Goal: Complete application form: Complete application form

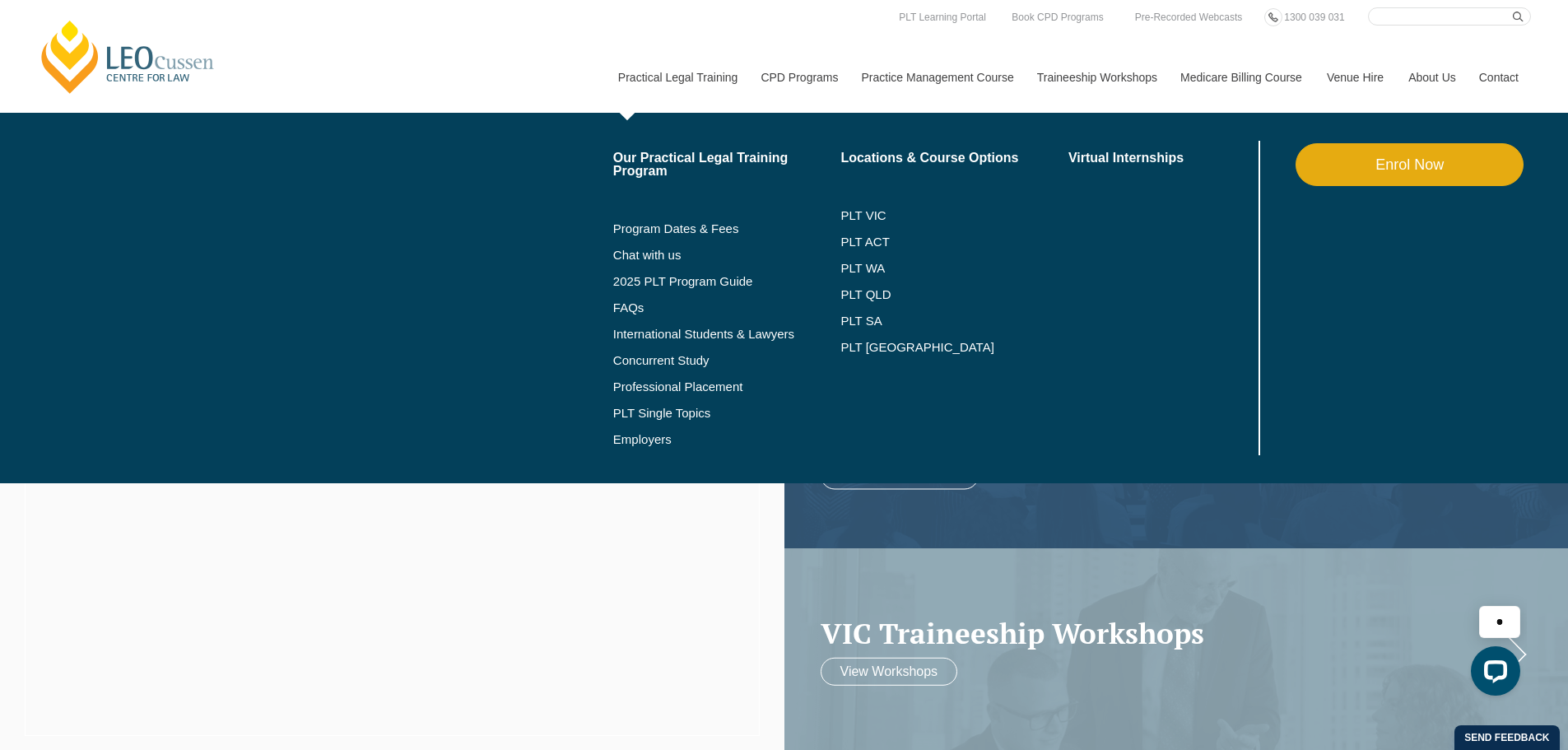
click at [1426, 163] on link "Enrol Now" at bounding box center [1408, 164] width 228 height 43
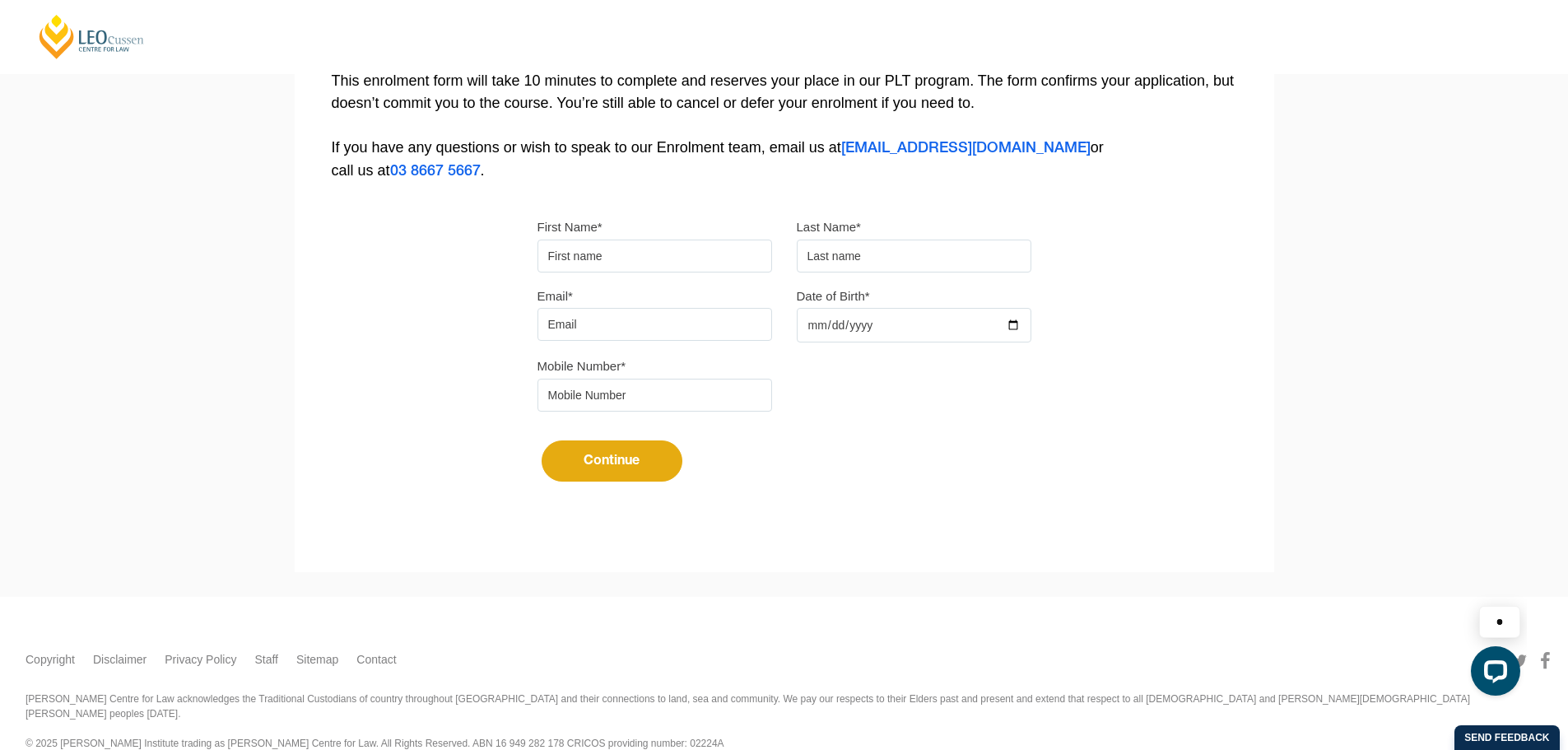
click at [621, 265] on input "First Name*" at bounding box center [655, 256] width 234 height 33
type input "Chakri"
type input "Morisetty"
type input "[EMAIL_ADDRESS][DOMAIN_NAME]"
type input "0433443965"
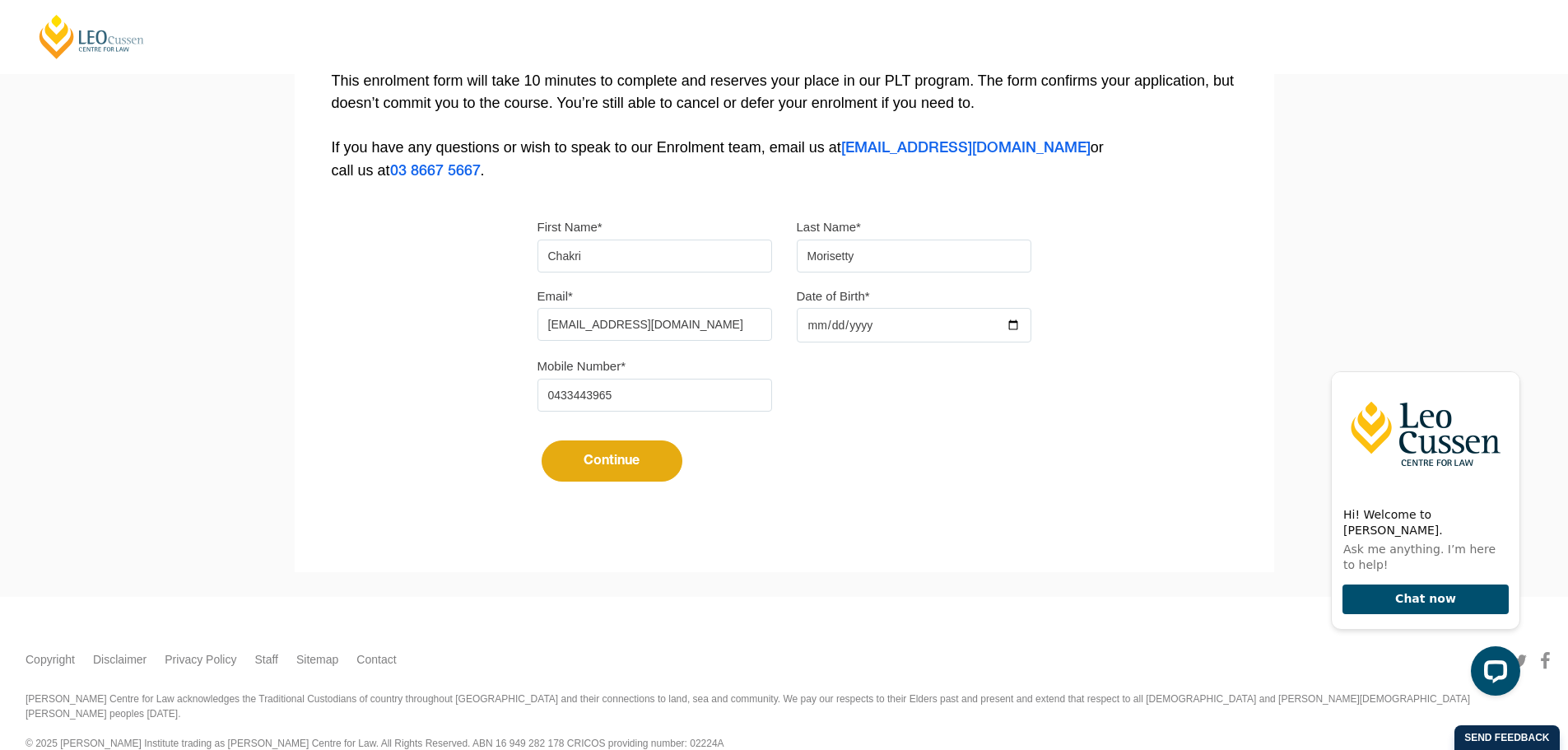
click at [810, 322] on input "Date of Birth*" at bounding box center [913, 325] width 234 height 35
type input "[DATE]"
click at [590, 460] on button "Continue" at bounding box center [611, 461] width 141 height 42
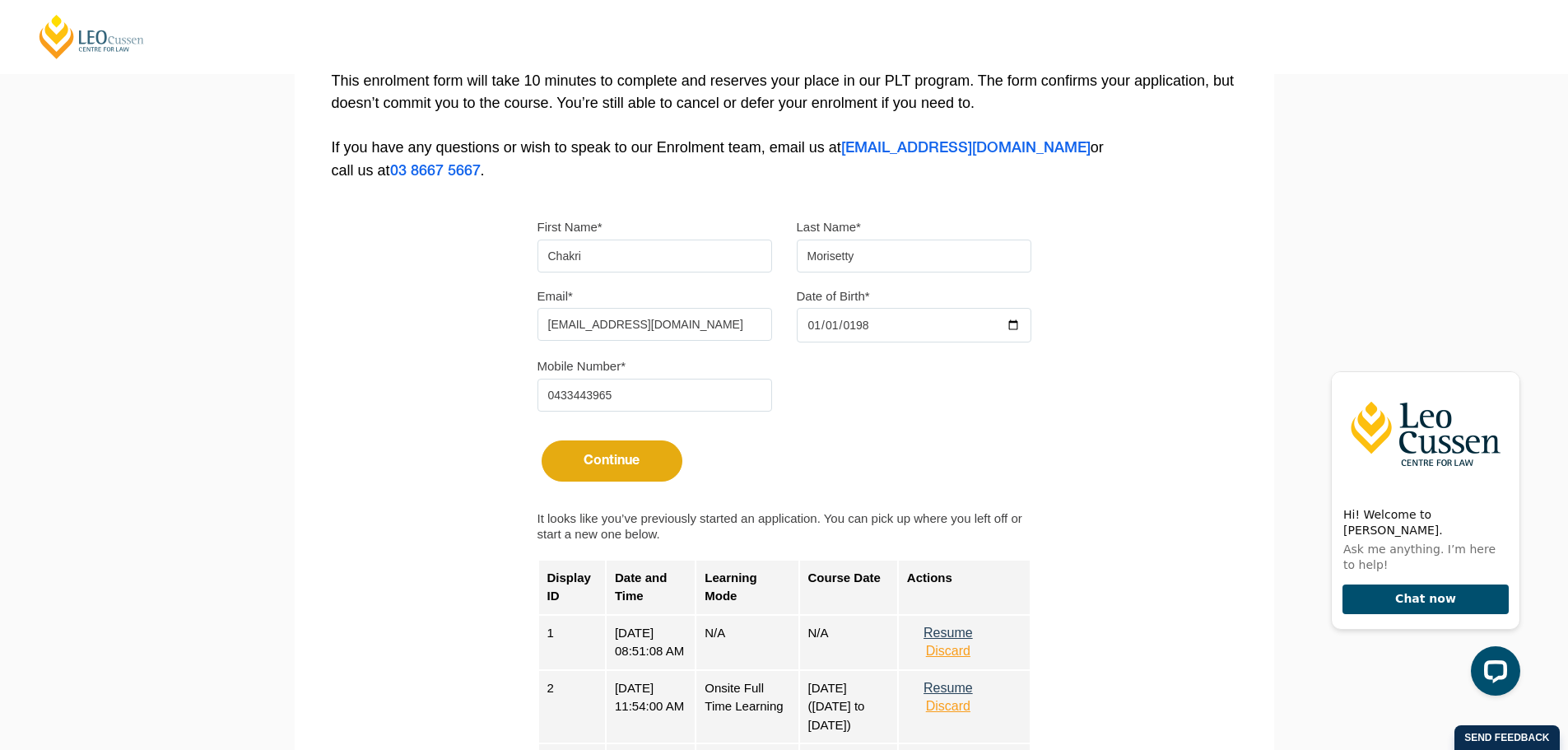
scroll to position [845, 0]
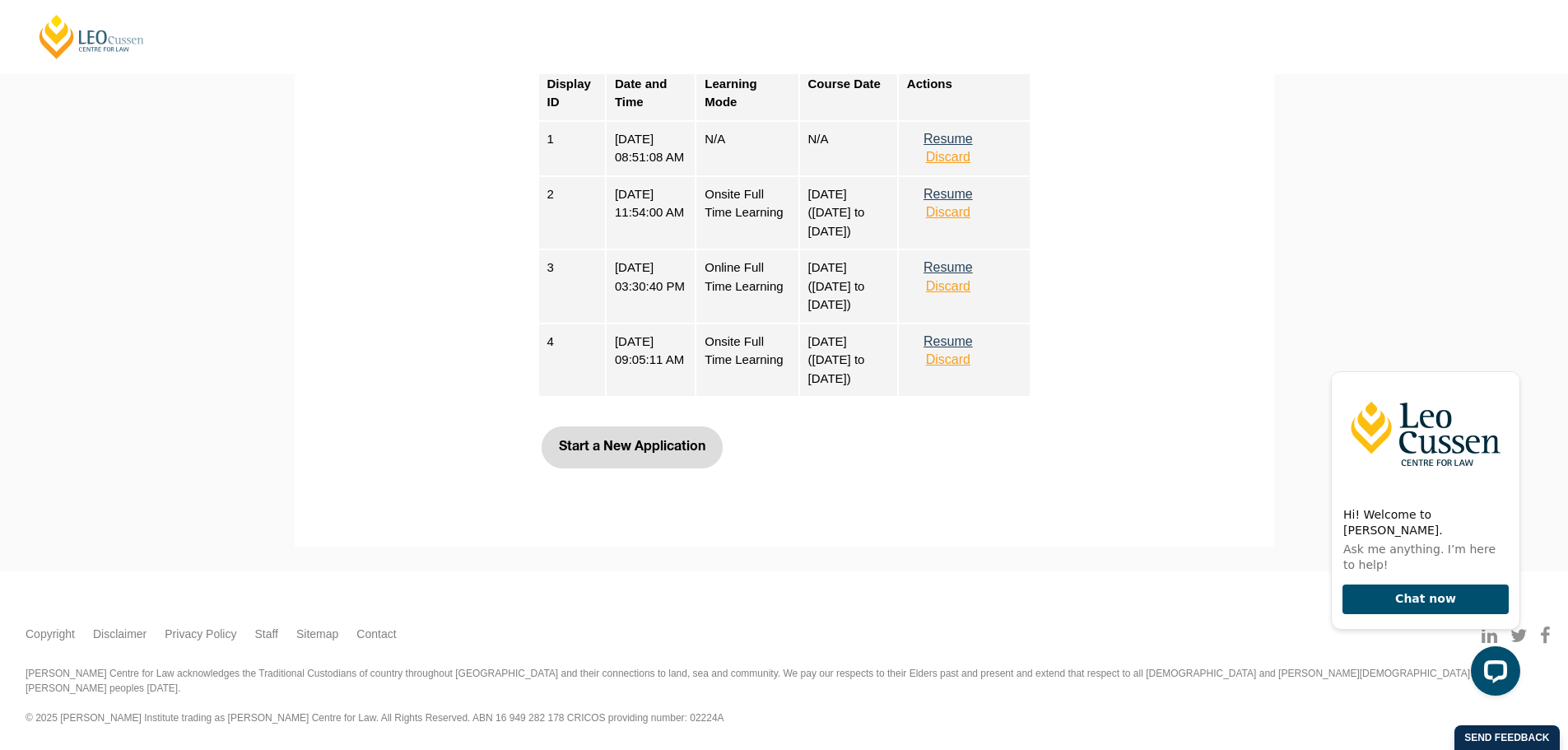
click at [619, 463] on button "Start a New Application" at bounding box center [632, 447] width 181 height 42
select select
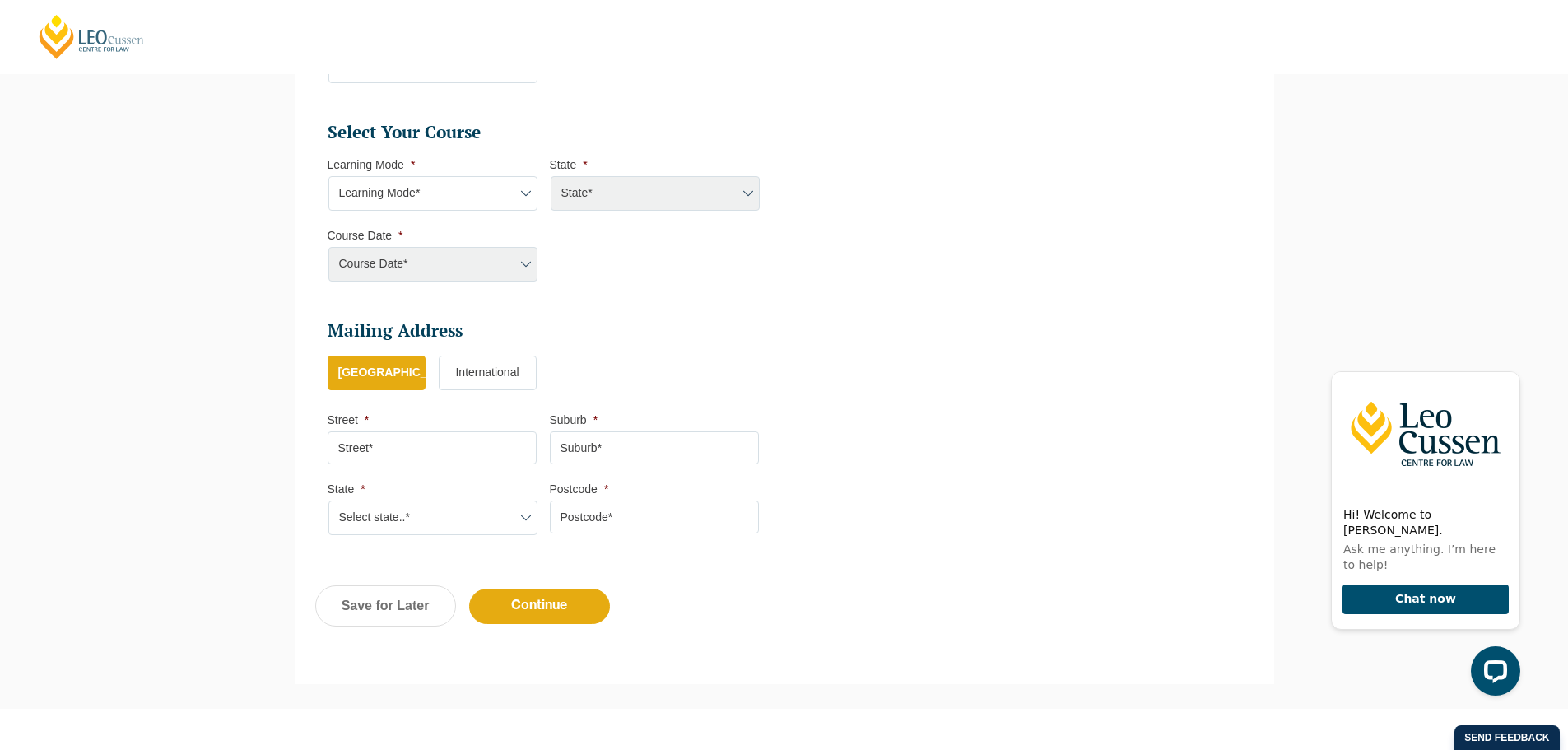
scroll to position [710, 0]
click at [503, 194] on select "Learning Mode* Online Full Time Learning Online Part Time Learning Blended Full…" at bounding box center [433, 192] width 209 height 35
select select "Blended Full Time Learning"
click at [329, 175] on select "Learning Mode* Online Full Time Learning Online Part Time Learning Blended Full…" at bounding box center [433, 192] width 209 height 35
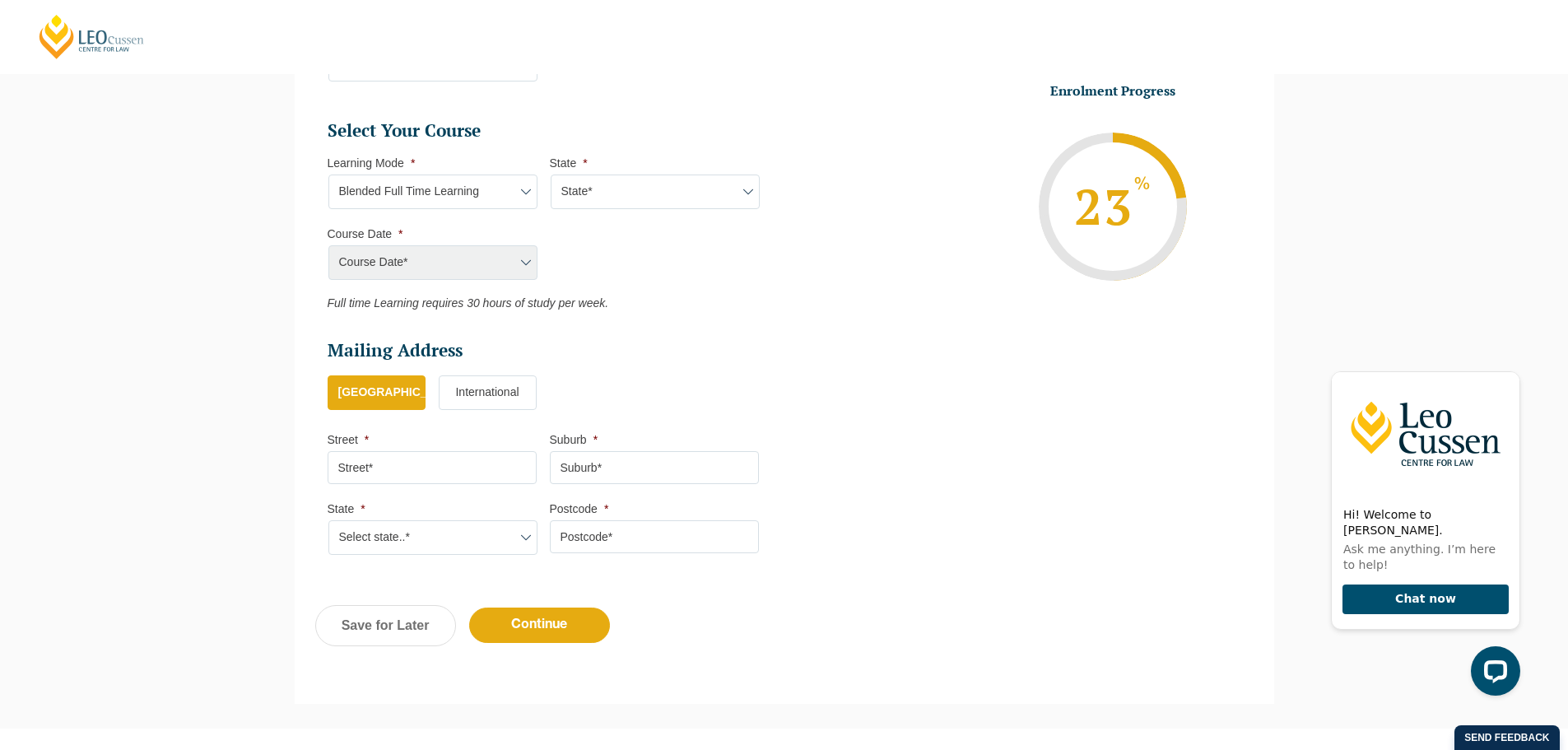
click at [611, 196] on select "State* ACT [GEOGRAPHIC_DATA] [GEOGRAPHIC_DATA] SA [GEOGRAPHIC_DATA] [GEOGRAPHIC…" at bounding box center [655, 192] width 209 height 35
select select "[GEOGRAPHIC_DATA]"
click at [551, 175] on select "State* ACT [GEOGRAPHIC_DATA] [GEOGRAPHIC_DATA] SA [GEOGRAPHIC_DATA] [GEOGRAPHIC…" at bounding box center [655, 192] width 209 height 35
click at [518, 262] on select "Course Date* [DATE] ([DATE] to [DATE]) [DATE] ([DATE] to [DATE])" at bounding box center [433, 263] width 209 height 35
drag, startPoint x: 593, startPoint y: 253, endPoint x: 578, endPoint y: 243, distance: 18.0
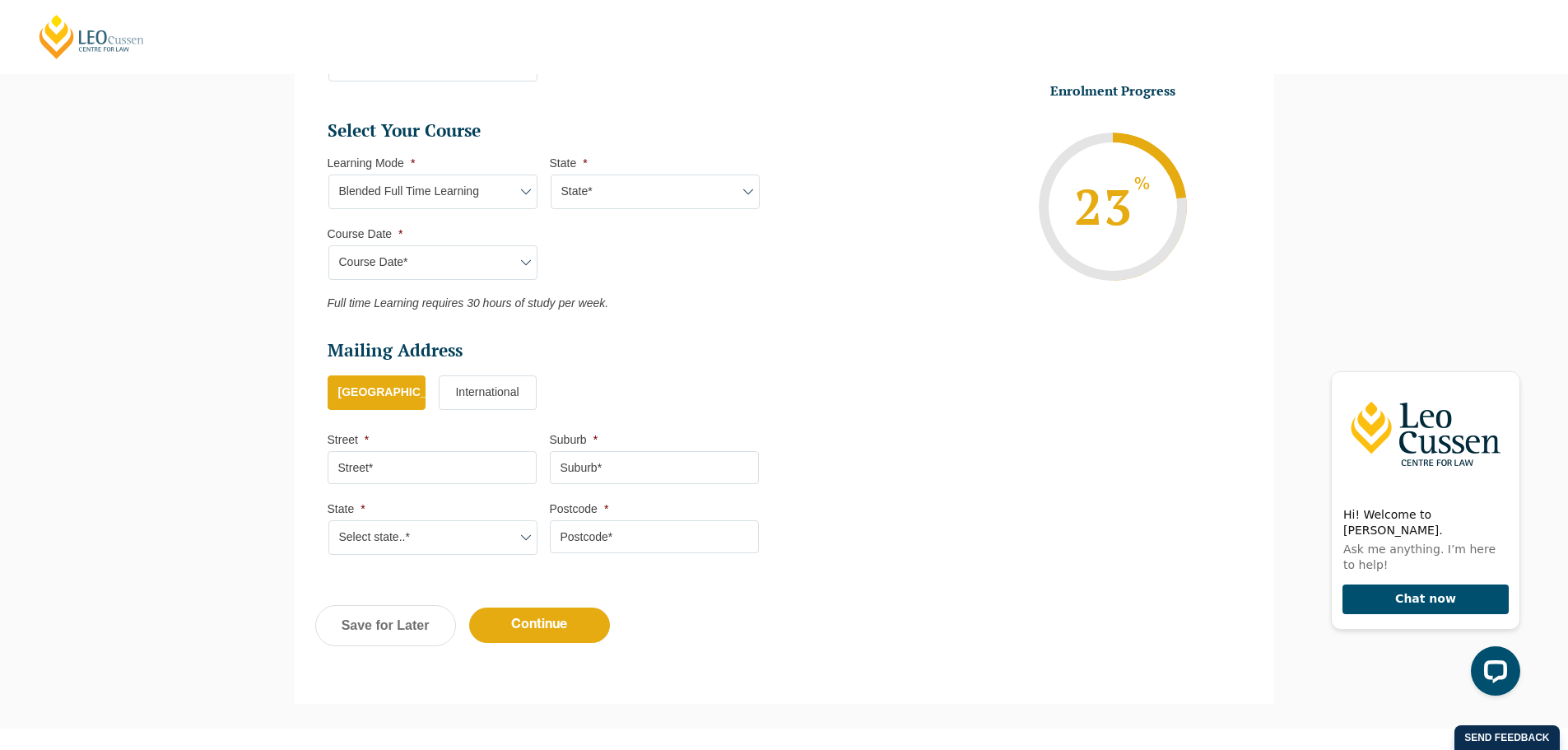
click at [593, 253] on ul "Select Your Course This field is hidden when viewing the form Only for Flinder …" at bounding box center [550, 214] width 445 height 191
click at [503, 196] on select "Learning Mode* Online Full Time Learning Online Part Time Learning Blended Full…" at bounding box center [433, 192] width 209 height 35
select select "Blended Part Time Learning"
click at [329, 175] on select "Learning Mode* Online Full Time Learning Online Part Time Learning Blended Full…" at bounding box center [433, 192] width 209 height 35
click at [615, 196] on select "State* ACT [GEOGRAPHIC_DATA] [GEOGRAPHIC_DATA] [GEOGRAPHIC_DATA] [GEOGRAPHIC_DA…" at bounding box center [655, 192] width 209 height 35
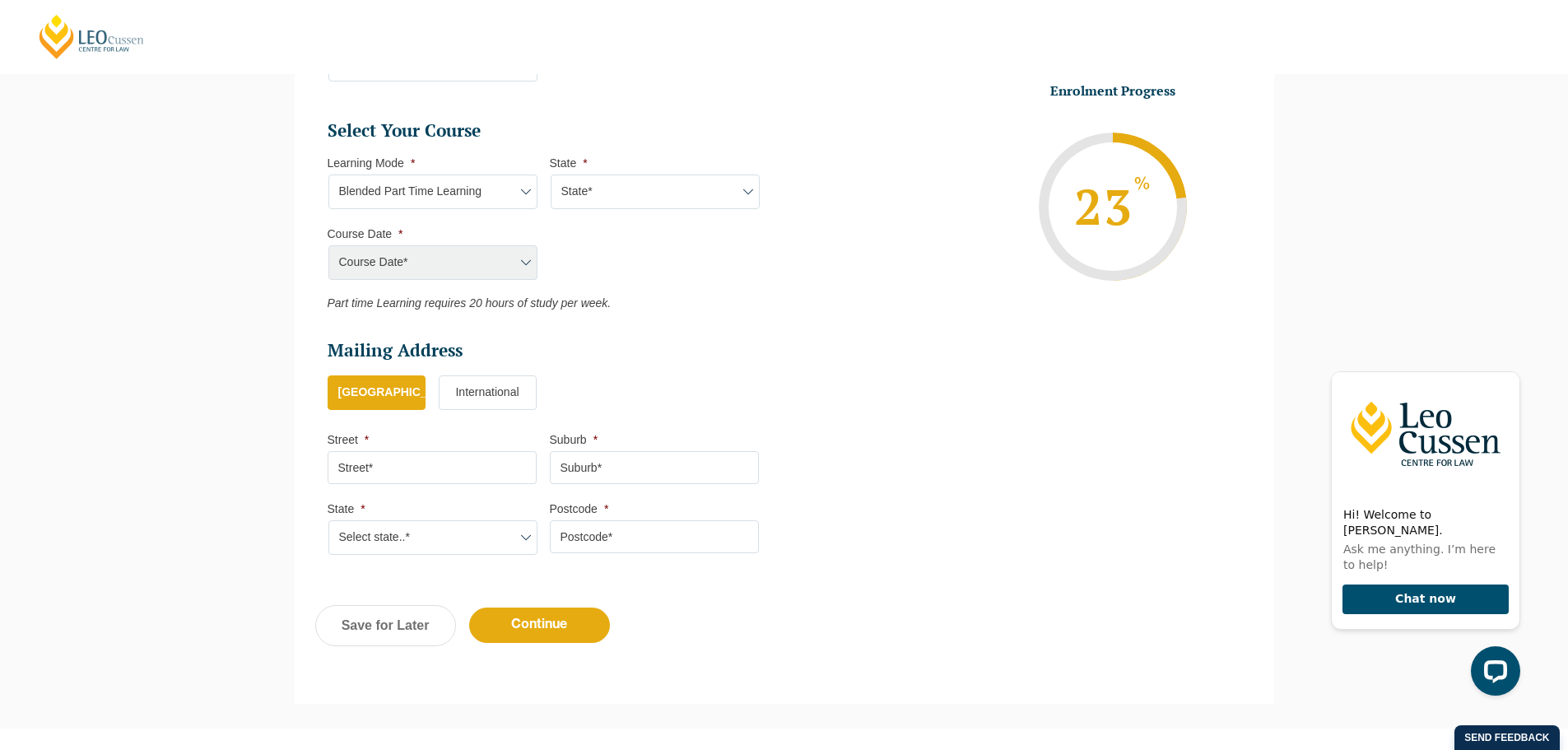
select select "[GEOGRAPHIC_DATA]"
click at [551, 175] on select "State* ACT [GEOGRAPHIC_DATA] [GEOGRAPHIC_DATA] [GEOGRAPHIC_DATA] [GEOGRAPHIC_DA…" at bounding box center [655, 192] width 209 height 35
click at [496, 265] on select "Course Date* [DATE] ([DATE] to [DATE])" at bounding box center [433, 263] width 209 height 35
select select "[DATE] ([DATE] to [DATE])"
click at [329, 246] on select "Course Date* [DATE] ([DATE] to [DATE])" at bounding box center [433, 263] width 209 height 35
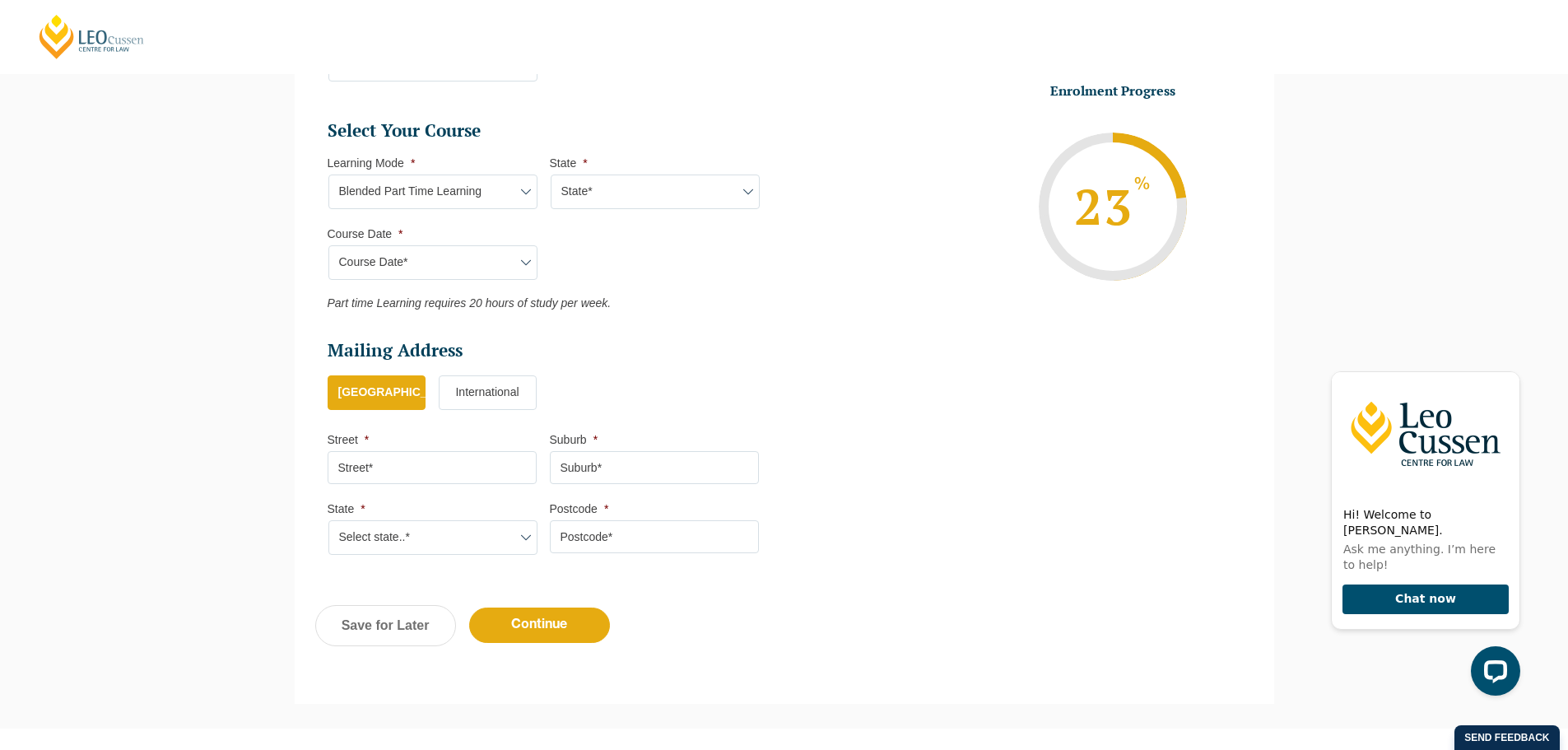
type input "Intake [DATE] PT"
type input "Practical Legal Training ([GEOGRAPHIC_DATA])"
select select
click at [471, 196] on select "Learning Mode* Online Full Time Learning Online Part Time Learning Blended Full…" at bounding box center [433, 192] width 209 height 35
select select "Blended Full Time Learning"
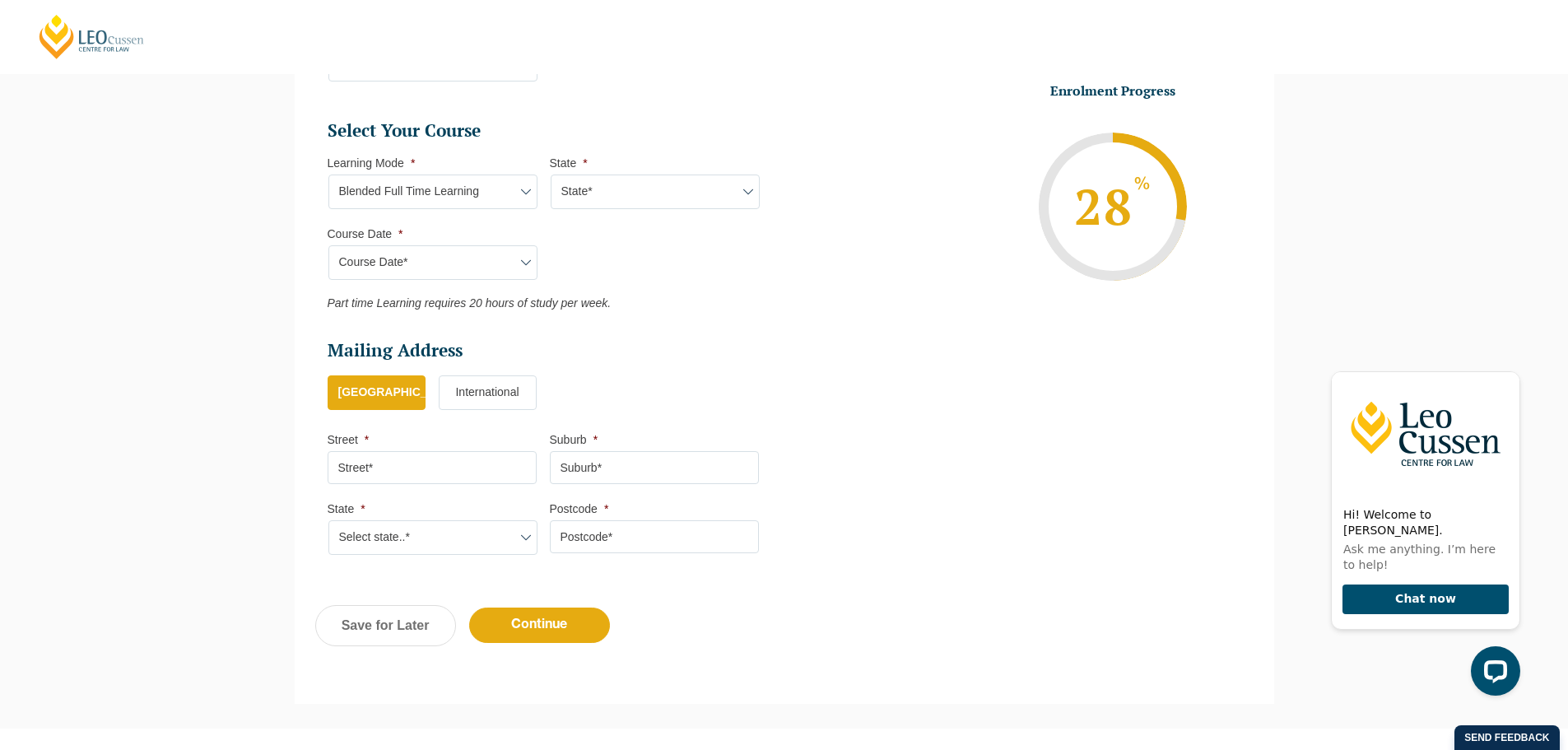
click at [329, 175] on select "Learning Mode* Online Full Time Learning Online Part Time Learning Blended Full…" at bounding box center [433, 192] width 209 height 35
select select
click at [592, 196] on select "State* ACT [GEOGRAPHIC_DATA] [GEOGRAPHIC_DATA] SA [GEOGRAPHIC_DATA] [GEOGRAPHIC…" at bounding box center [655, 192] width 209 height 35
select select "ACT"
click at [551, 175] on select "State* ACT [GEOGRAPHIC_DATA] [GEOGRAPHIC_DATA] SA [GEOGRAPHIC_DATA] [GEOGRAPHIC…" at bounding box center [655, 192] width 209 height 35
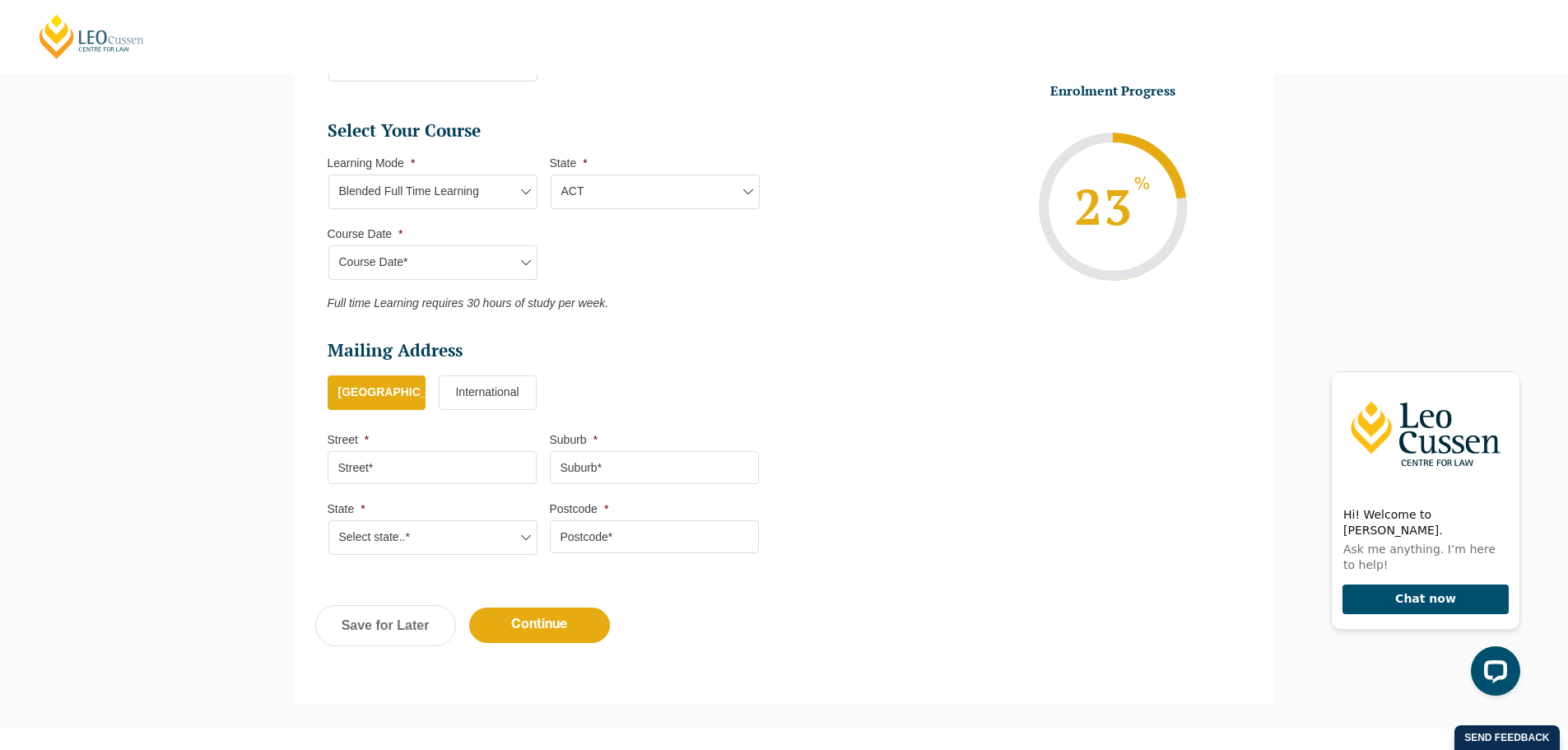
click at [479, 255] on select "Course Date* [DATE] ([DATE] to [DATE]) [DATE] ([DATE] to [DATE])" at bounding box center [433, 263] width 209 height 35
click at [590, 245] on ul "Select Your Course This field is hidden when viewing the form Only for Flinder …" at bounding box center [550, 214] width 445 height 191
click at [406, 189] on select "Learning Mode* Online Full Time Learning Online Part Time Learning Blended Full…" at bounding box center [433, 192] width 209 height 35
select select "Online Full Time Learning"
click at [329, 175] on select "Learning Mode* Online Full Time Learning Online Part Time Learning Blended Full…" at bounding box center [433, 192] width 209 height 35
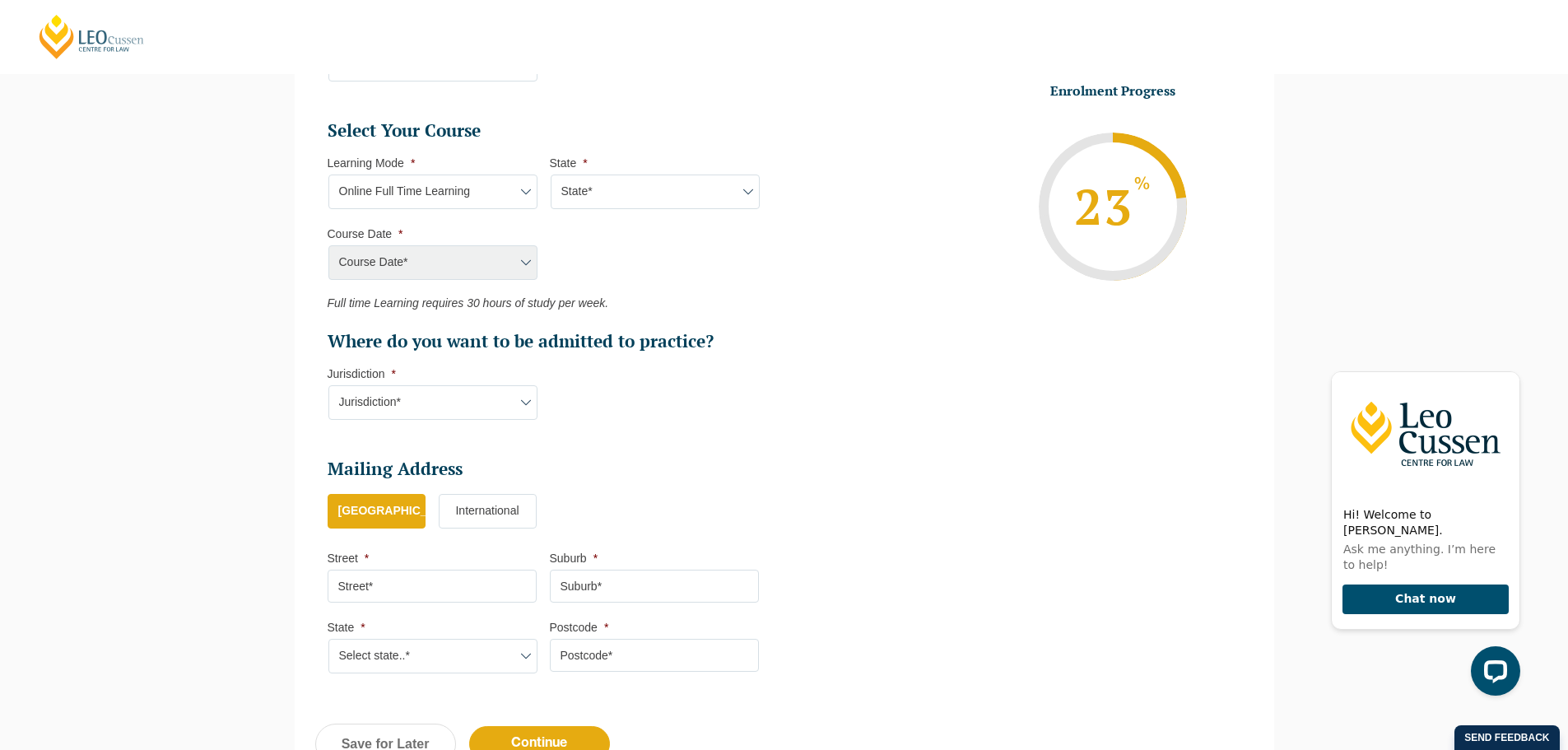
click at [646, 181] on select "State* National ([GEOGRAPHIC_DATA], [GEOGRAPHIC_DATA], [GEOGRAPHIC_DATA], [GEOG…" at bounding box center [655, 192] width 209 height 35
select select "National ([GEOGRAPHIC_DATA], [GEOGRAPHIC_DATA], [GEOGRAPHIC_DATA], [GEOGRAPHIC_…"
click at [551, 175] on select "State* National ([GEOGRAPHIC_DATA], [GEOGRAPHIC_DATA], [GEOGRAPHIC_DATA], [GEOG…" at bounding box center [655, 192] width 209 height 35
click at [461, 270] on select "Course Date* [DATE] ([DATE] to [DATE]) [DATE] ([DATE] to [DATE]) [DATE] ([DATE]…" at bounding box center [433, 263] width 209 height 35
select select "[DATE] ([DATE] to [DATE])"
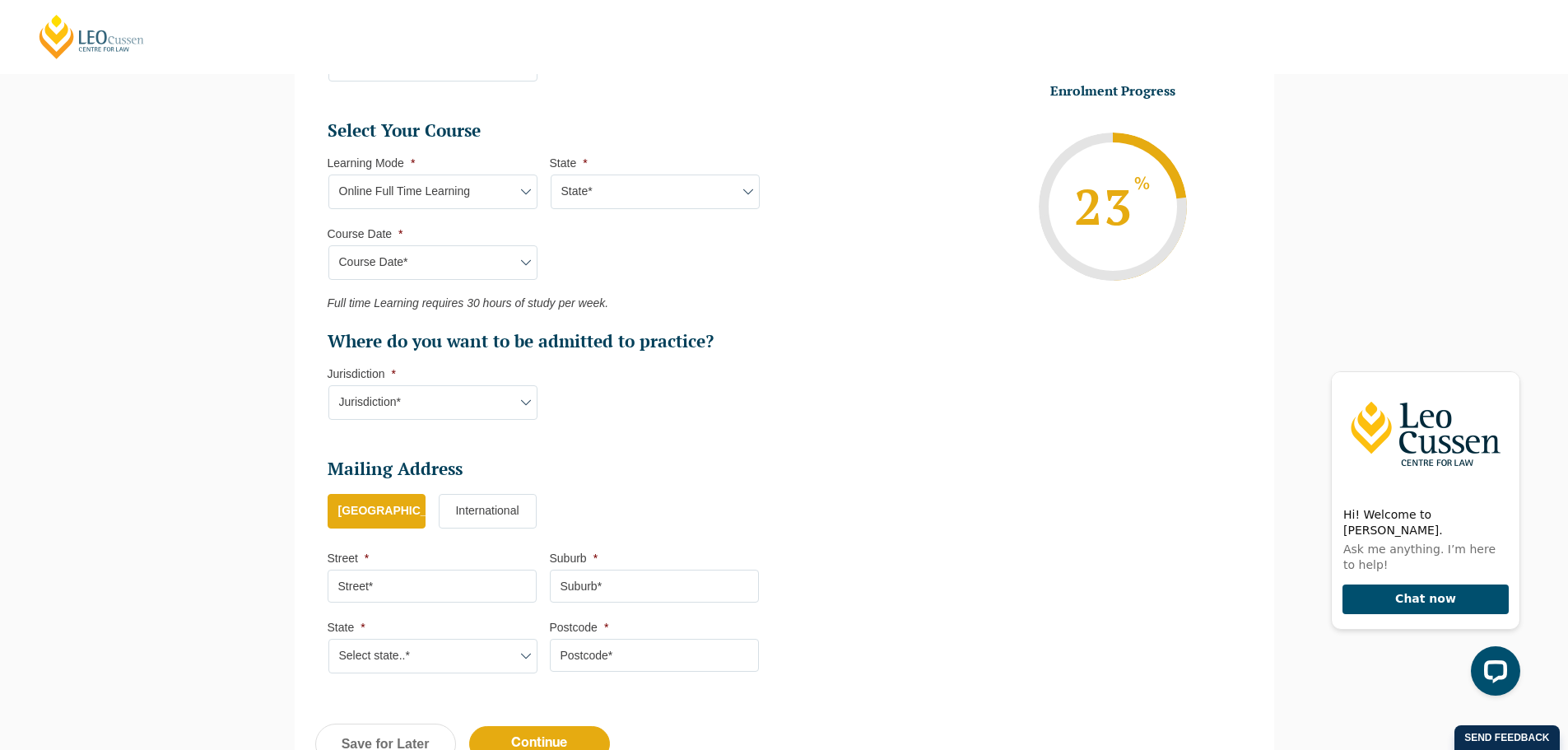
click at [329, 246] on select "Course Date* [DATE] ([DATE] to [DATE]) [DATE] ([DATE] to [DATE]) [DATE] ([DATE]…" at bounding box center [433, 263] width 209 height 35
type input "Intake [DATE] FT"
type input "Practical Legal Training (NAT)"
select select "NAT PLT (JAN) 2026 Full Time Online"
click at [492, 410] on select "Jurisdiction* VIC ACT [GEOGRAPHIC_DATA] SA [GEOGRAPHIC_DATA] [GEOGRAPHIC_DATA]" at bounding box center [433, 402] width 209 height 35
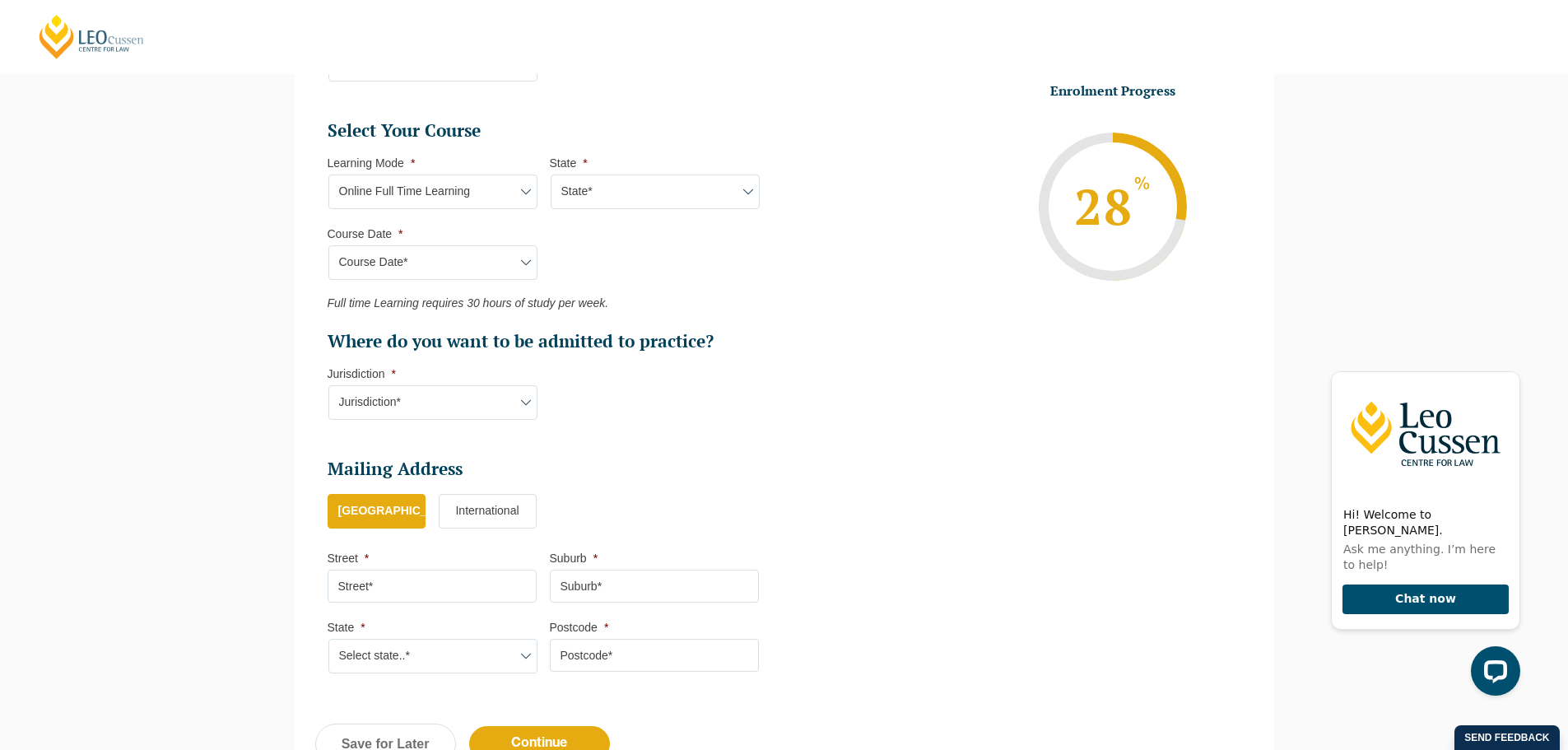
select select "[GEOGRAPHIC_DATA]"
click at [329, 385] on select "Jurisdiction* VIC ACT [GEOGRAPHIC_DATA] SA [GEOGRAPHIC_DATA] [GEOGRAPHIC_DATA]" at bounding box center [433, 402] width 209 height 35
click at [686, 391] on li "Select Your Course This field is hidden when viewing the form Only for Flinder …" at bounding box center [550, 278] width 445 height 317
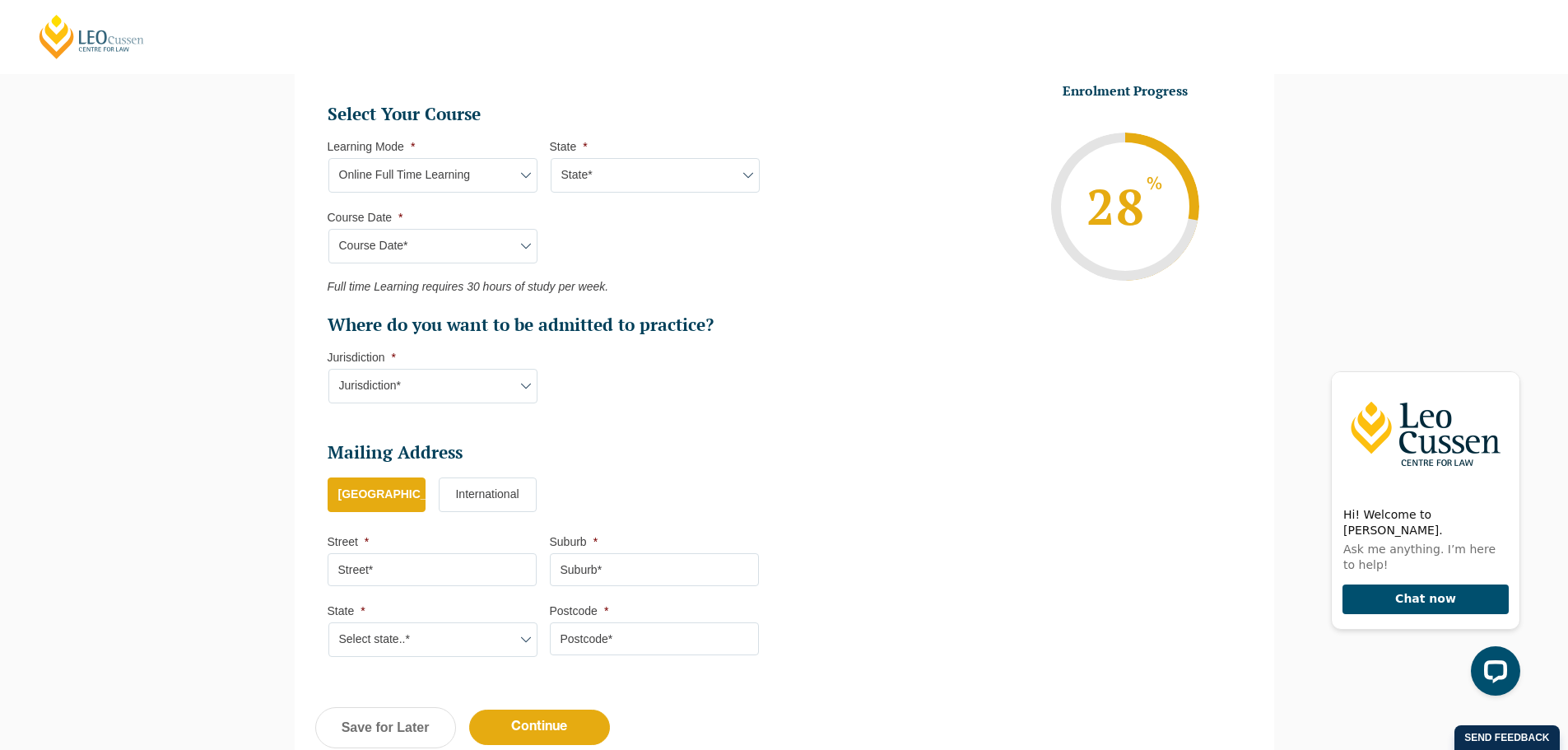
scroll to position [741, 0]
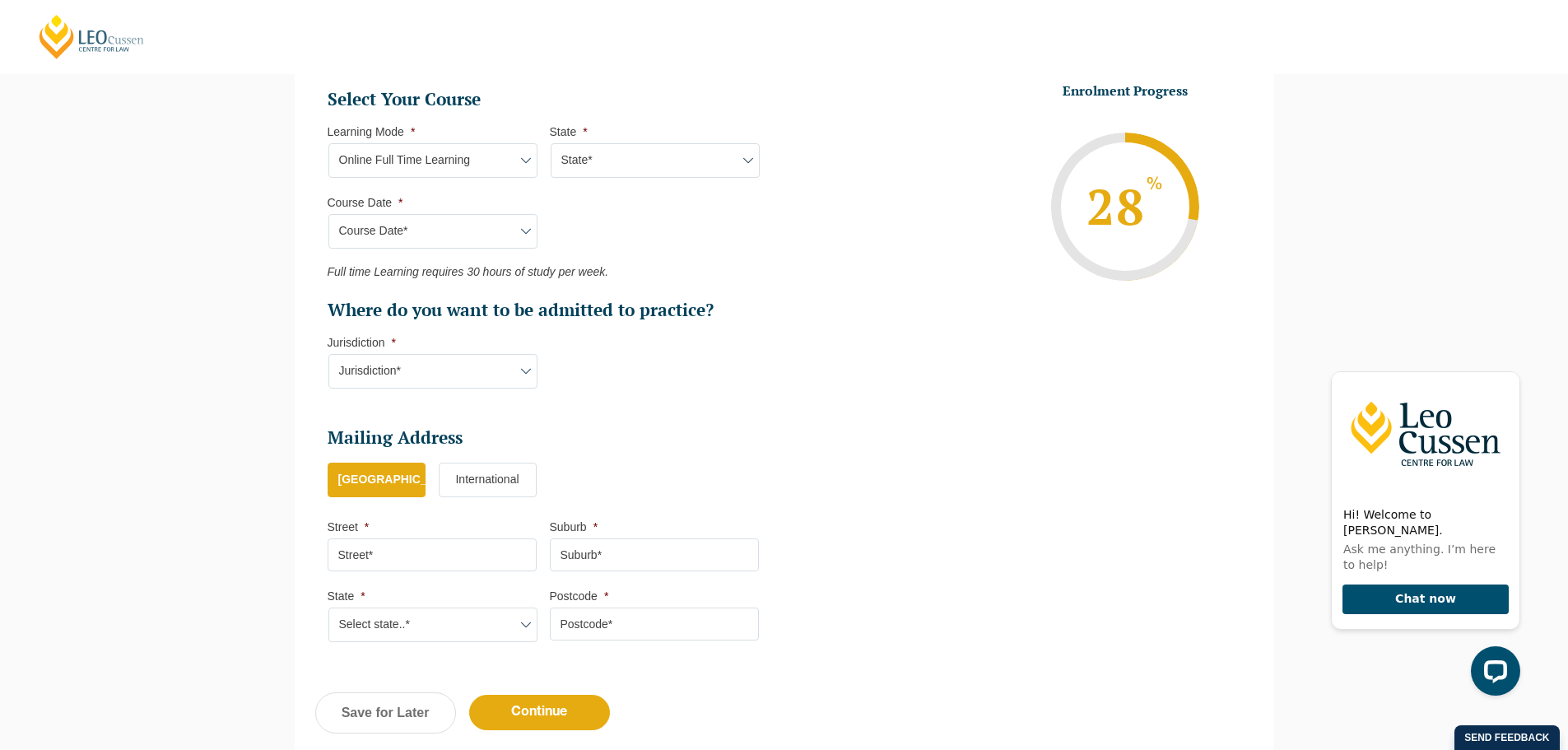
click at [430, 535] on li "Street *" at bounding box center [438, 545] width 222 height 52
click at [428, 563] on input "Street *" at bounding box center [432, 554] width 209 height 33
type input "[PERSON_NAME] Centre for Law, [STREET_ADDRESS][PERSON_NAME]"
type input "[GEOGRAPHIC_DATA]"
select select "VIC"
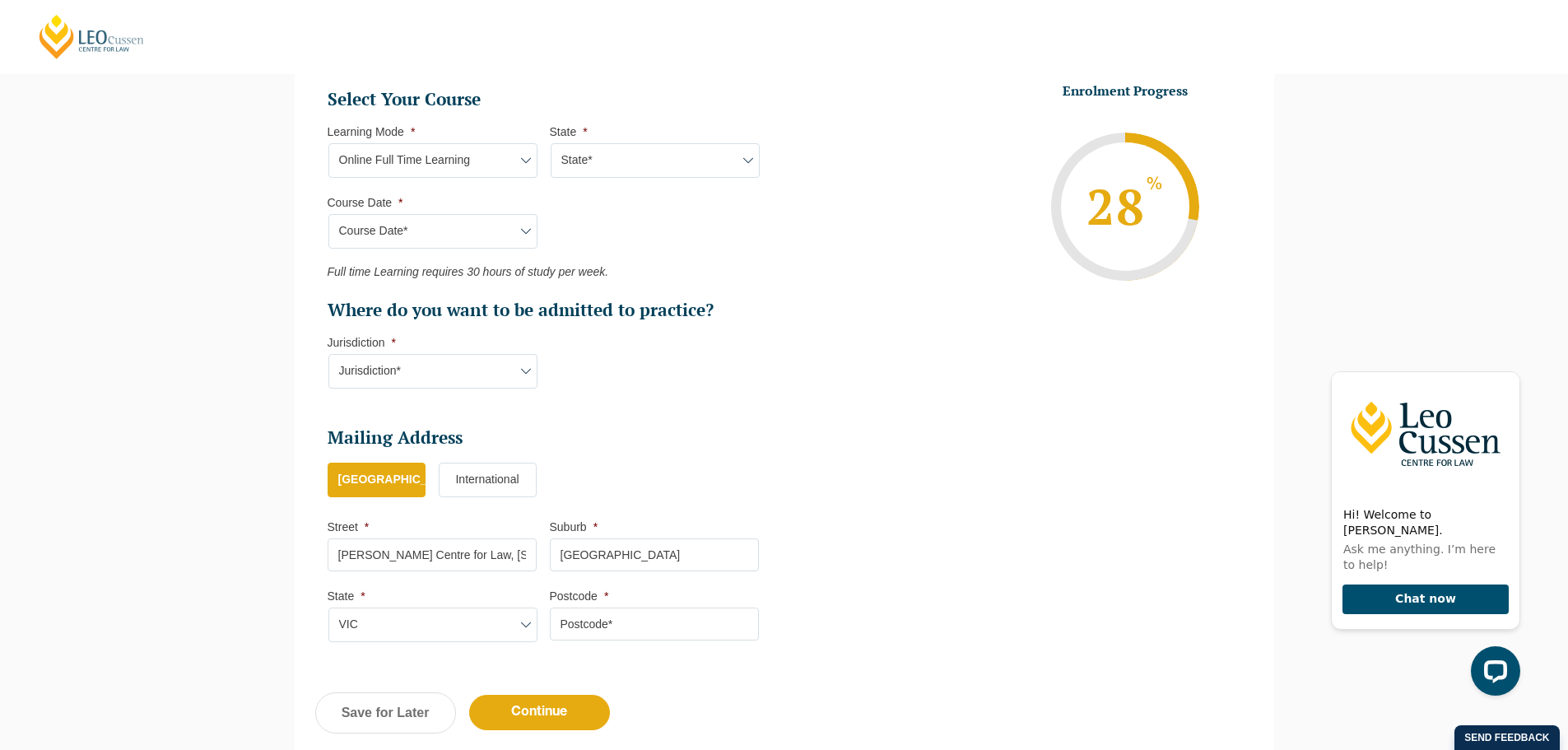
type input "3000"
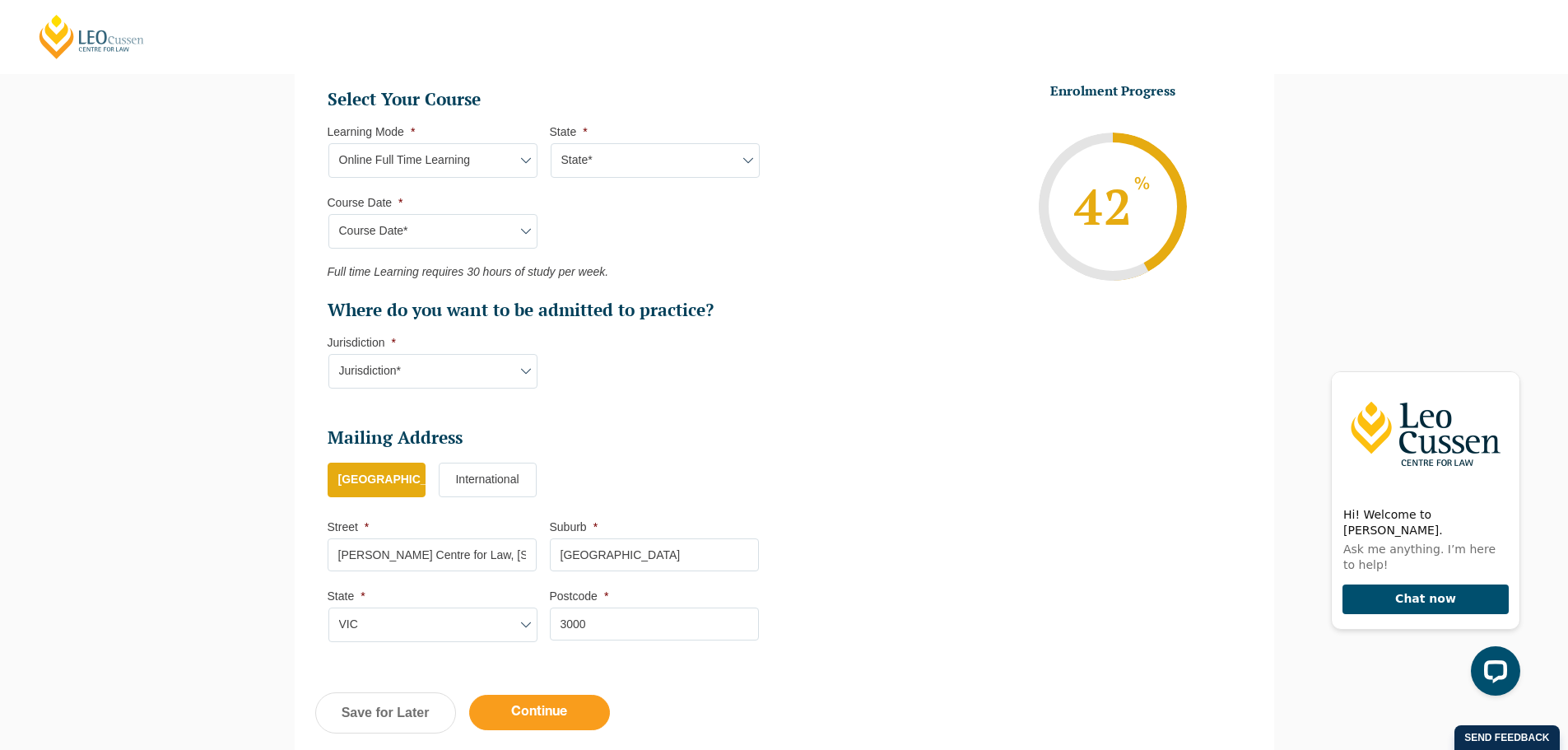
click at [525, 714] on input "Continue" at bounding box center [539, 711] width 141 height 35
select select "Online Full Time Learning"
select select "National ([GEOGRAPHIC_DATA], [GEOGRAPHIC_DATA], [GEOGRAPHIC_DATA], [GEOGRAPHIC_…"
select select
select select "[DATE] ([DATE] to [DATE])"
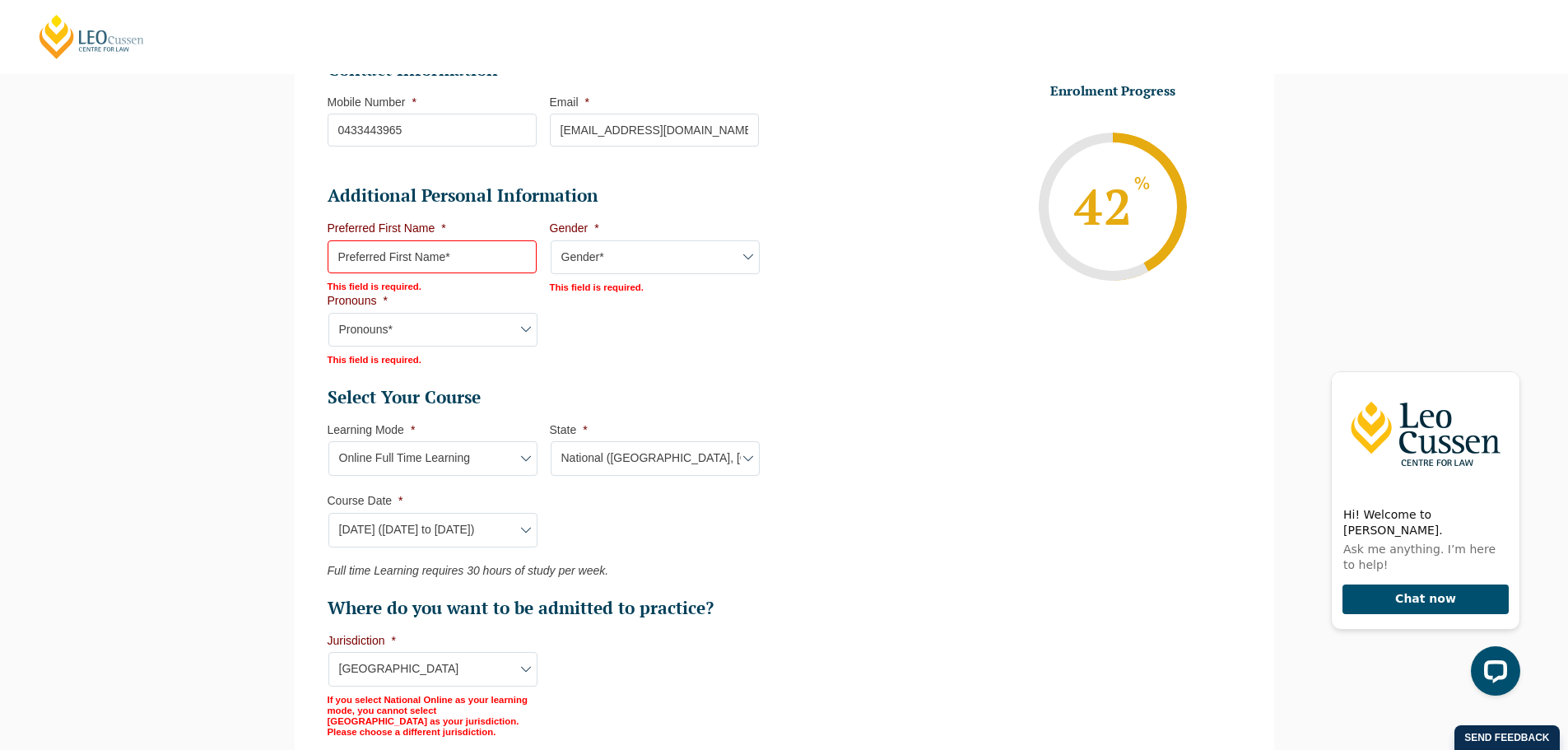
scroll to position [615, 0]
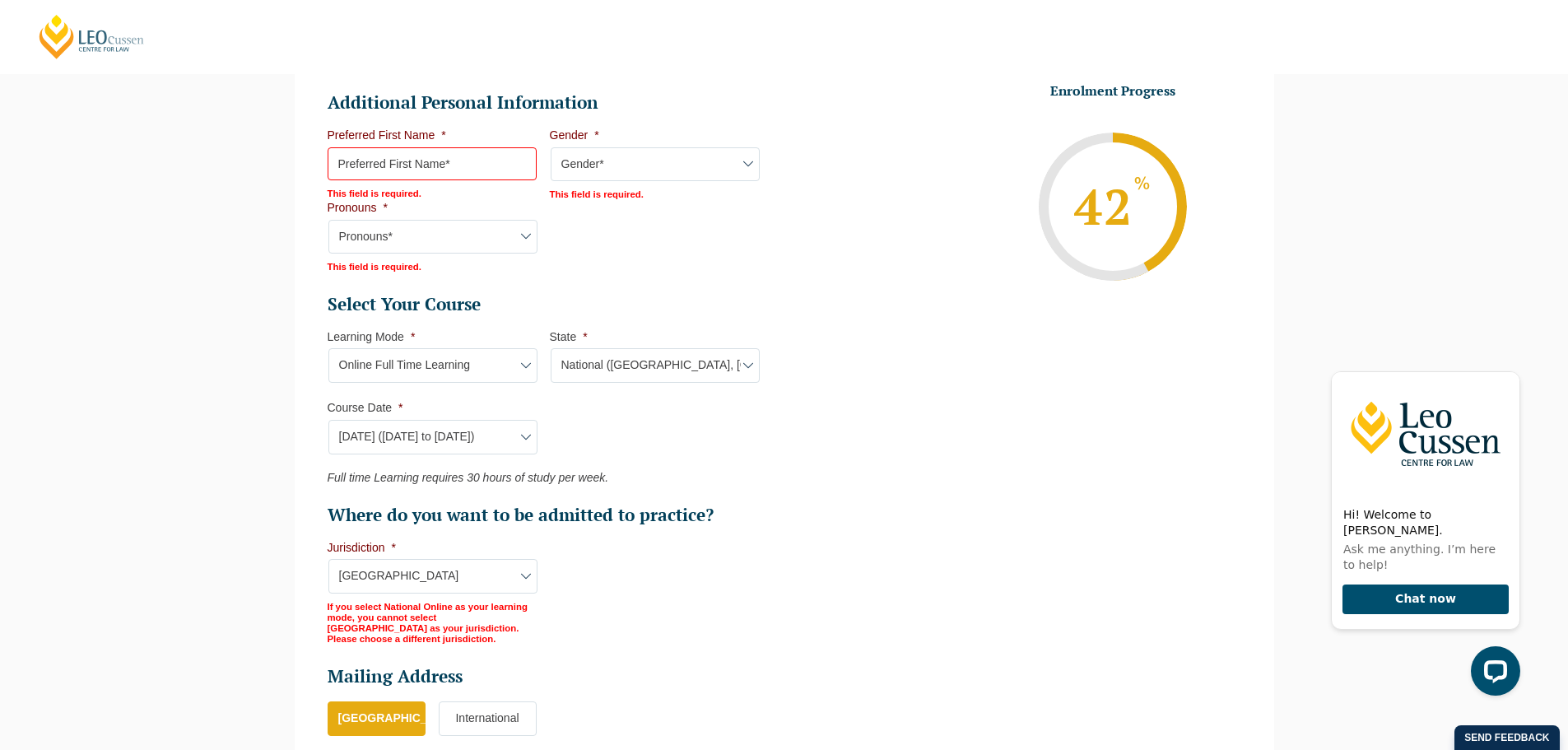
click at [431, 170] on input "Preferred First Name *" at bounding box center [432, 163] width 209 height 33
type input "Chakri"
click at [664, 157] on select "Gender* [DEMOGRAPHIC_DATA] [DEMOGRAPHIC_DATA] [DEMOGRAPHIC_DATA] [DEMOGRAPHIC_D…" at bounding box center [655, 164] width 209 height 35
select select "[DEMOGRAPHIC_DATA]"
click at [551, 147] on select "Gender* [DEMOGRAPHIC_DATA] [DEMOGRAPHIC_DATA] [DEMOGRAPHIC_DATA] [DEMOGRAPHIC_D…" at bounding box center [655, 164] width 209 height 35
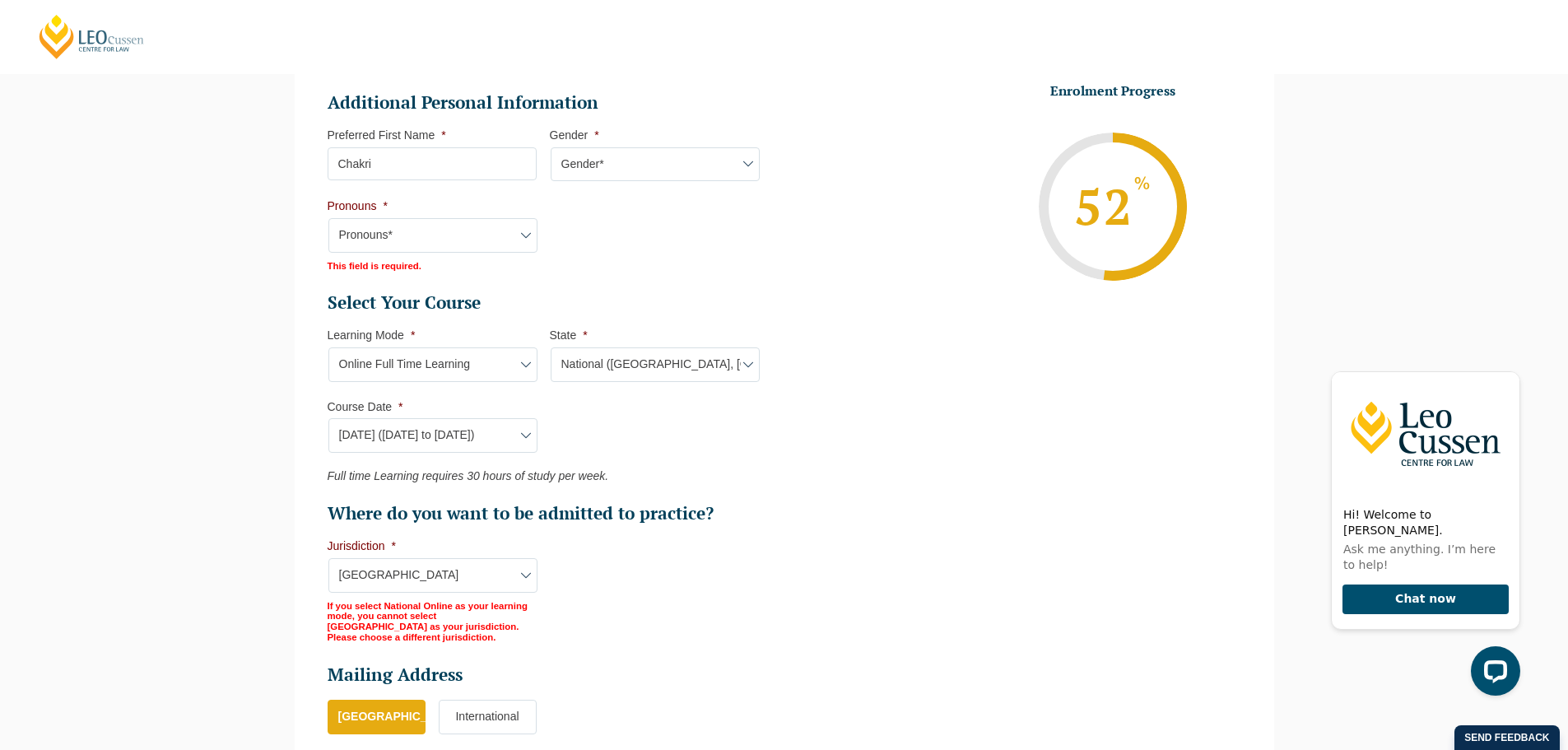
click at [419, 244] on select "Pronouns* She/Her/Hers He/Him/His They/Them/Theirs Other Prefer not to disclose" at bounding box center [433, 235] width 209 height 35
select select "He/Him/His"
click at [329, 218] on select "Pronouns* She/Her/Hers He/Him/His They/Them/Theirs Other Prefer not to disclose" at bounding box center [433, 235] width 209 height 35
click at [665, 285] on ul "Personal Information First Name * [PERSON_NAME] Last Name * [PERSON_NAME] Date …" at bounding box center [550, 322] width 445 height 1145
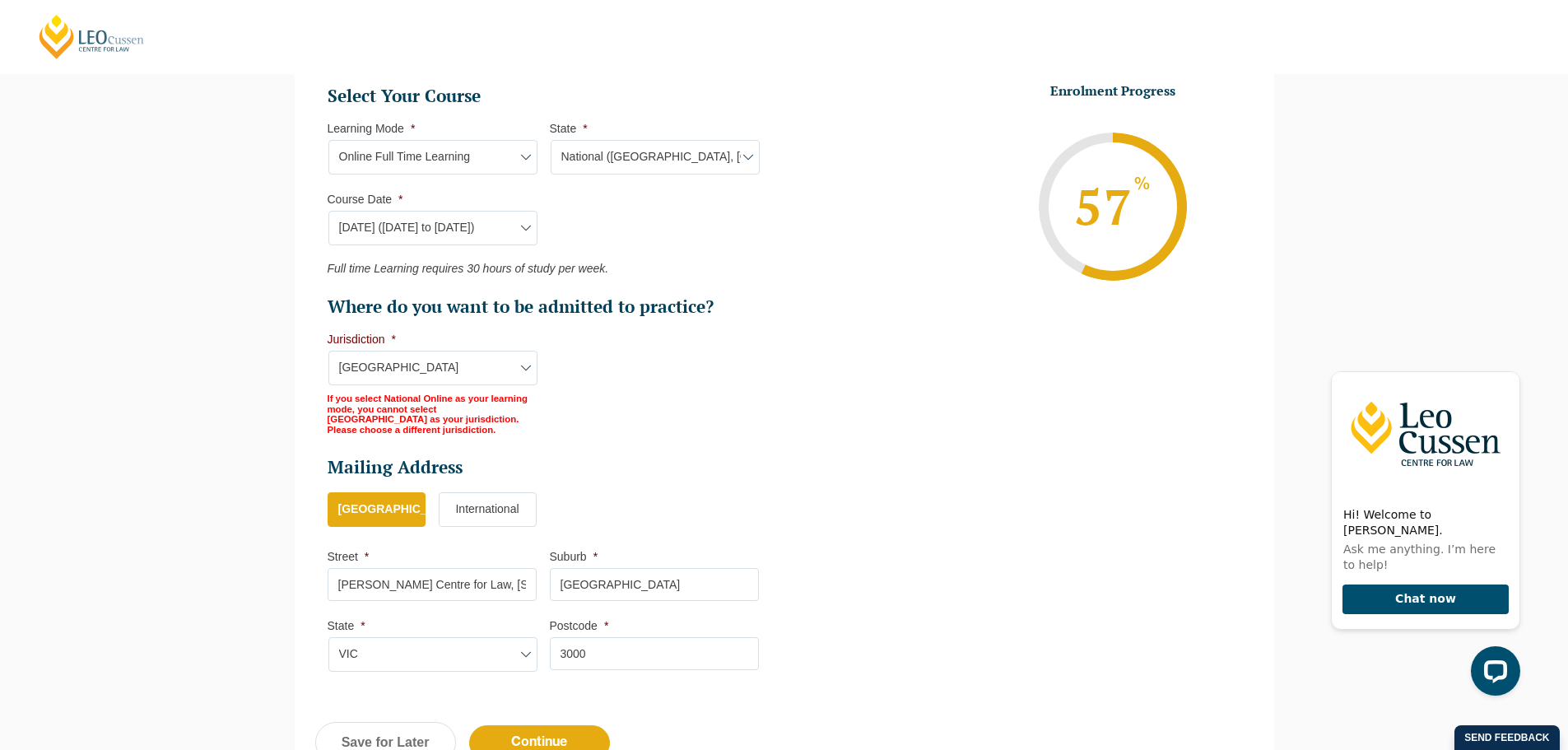
scroll to position [924, 0]
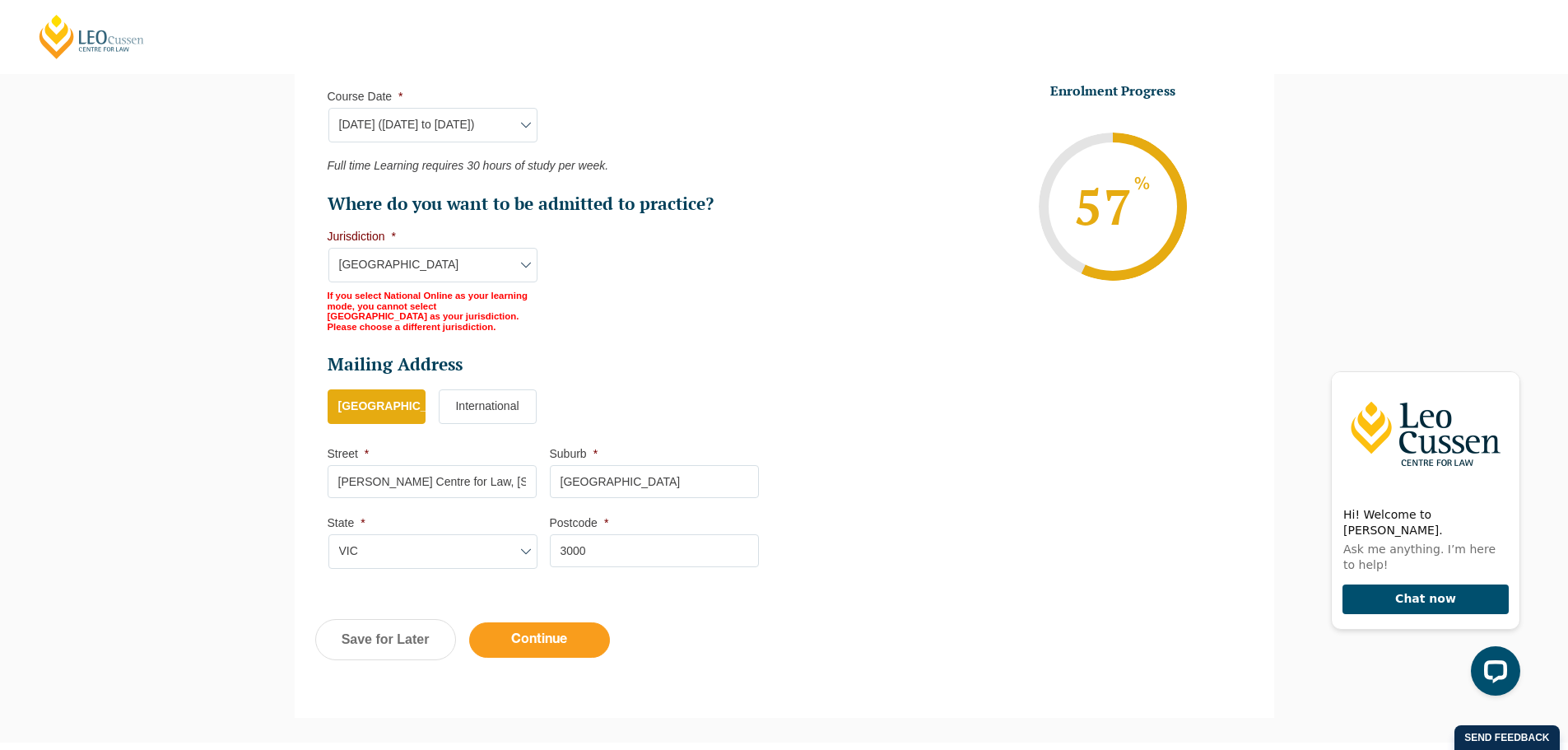
click at [559, 639] on input "Continue" at bounding box center [539, 639] width 141 height 35
select select "Online Full Time Learning"
select select "National ([GEOGRAPHIC_DATA], [GEOGRAPHIC_DATA], [GEOGRAPHIC_DATA], [GEOGRAPHIC_…"
select select
select select "[DATE] ([DATE] to [DATE])"
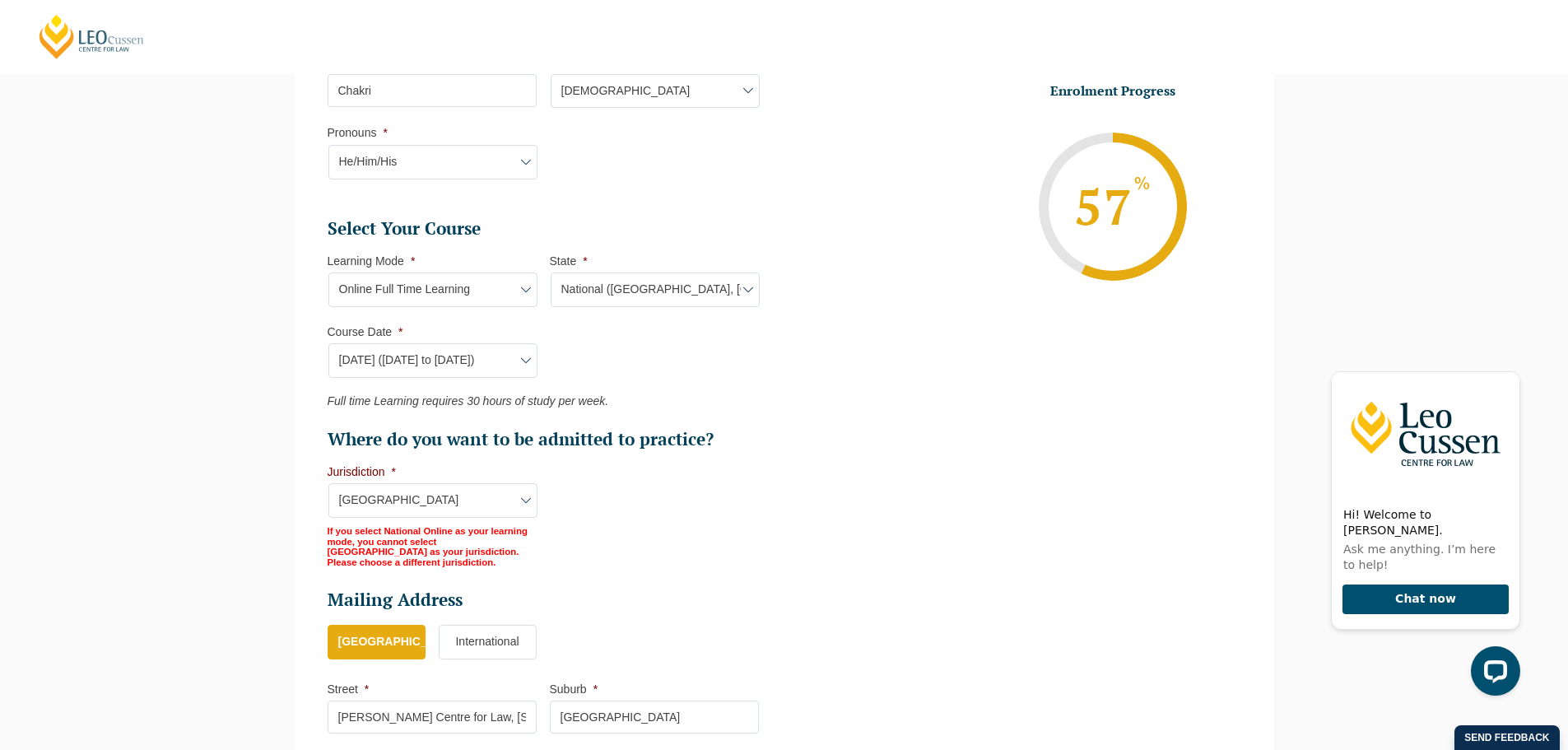
scroll to position [788, 0]
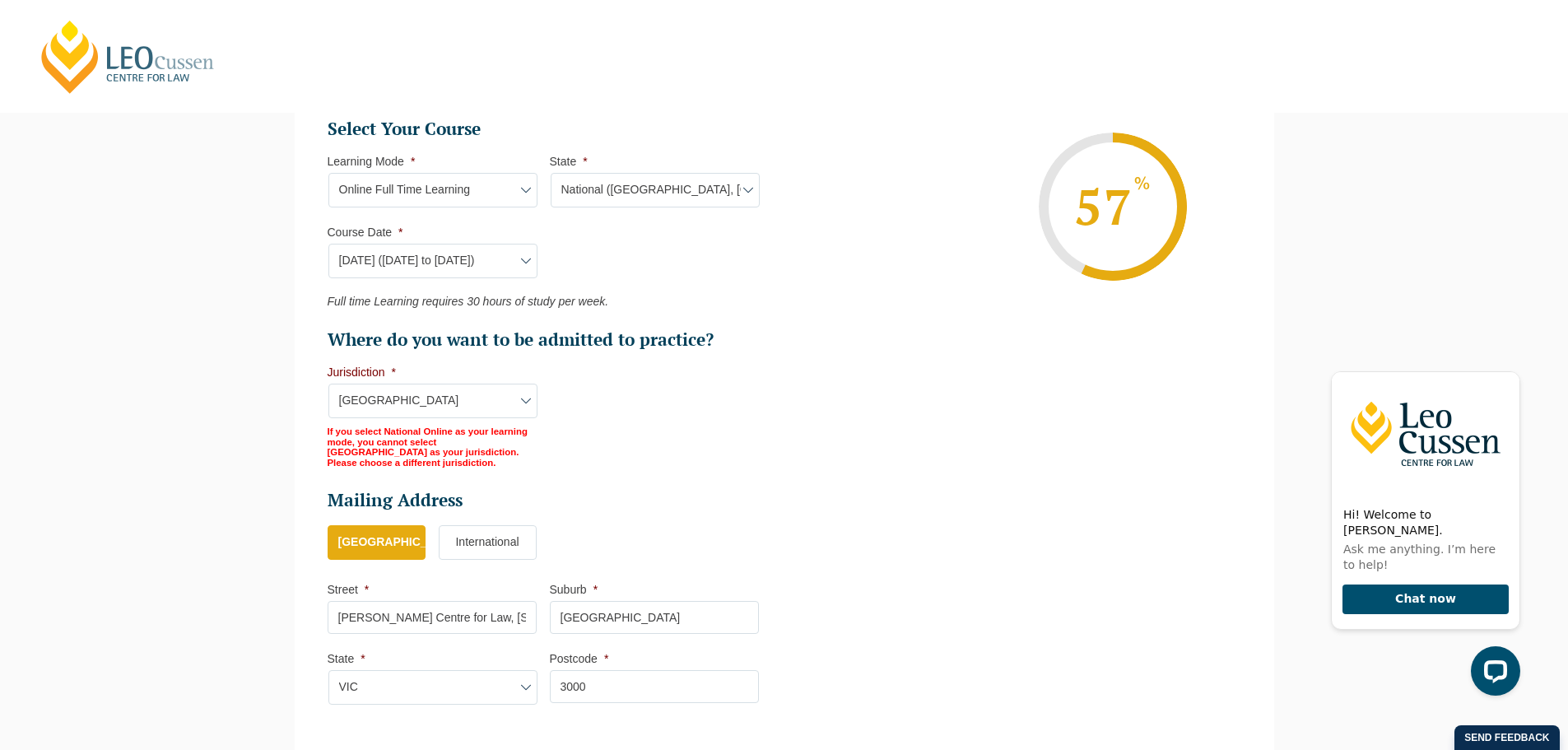
click at [609, 429] on li "Select Your Course This field is hidden when viewing the form Only for Flinder …" at bounding box center [550, 293] width 445 height 350
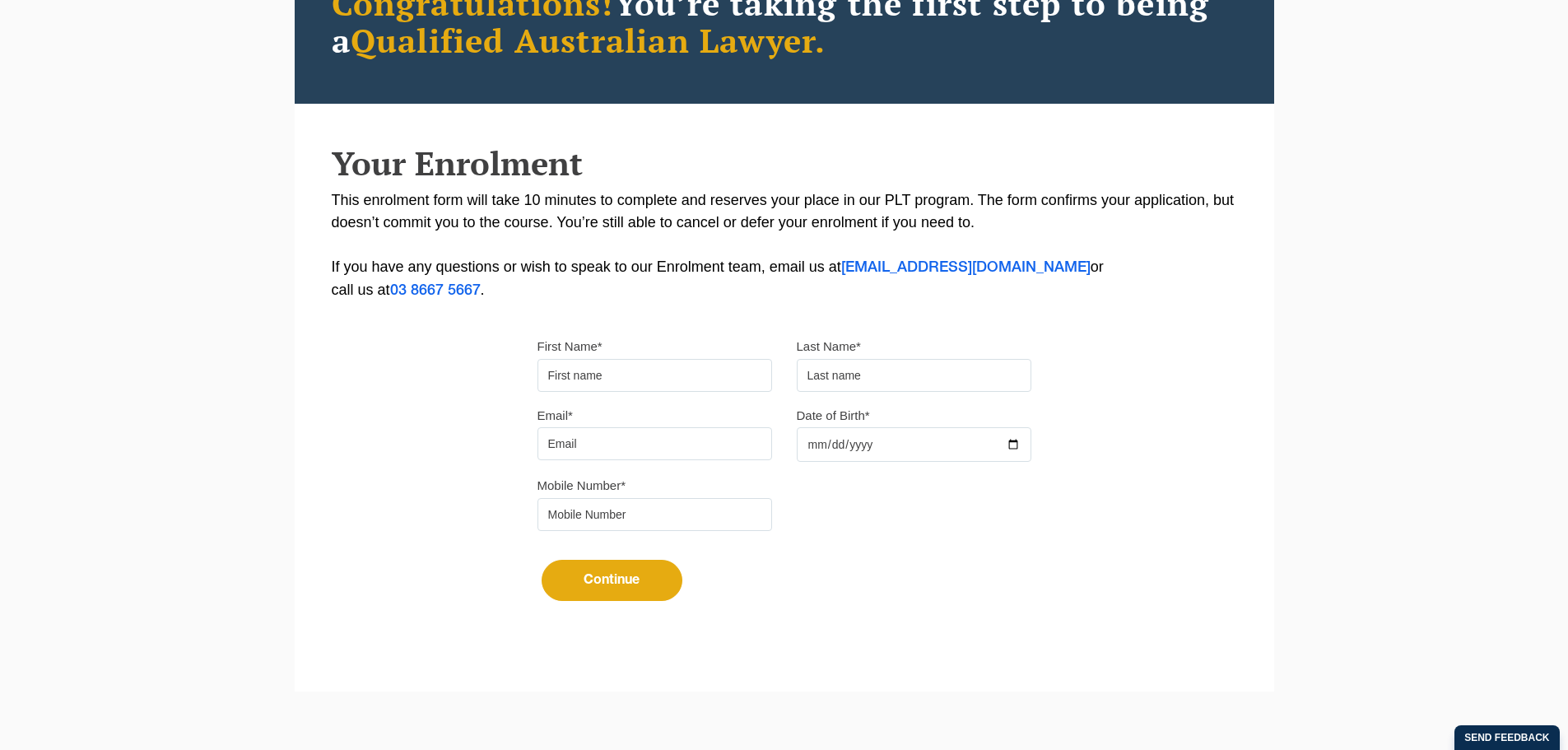
scroll to position [349, 0]
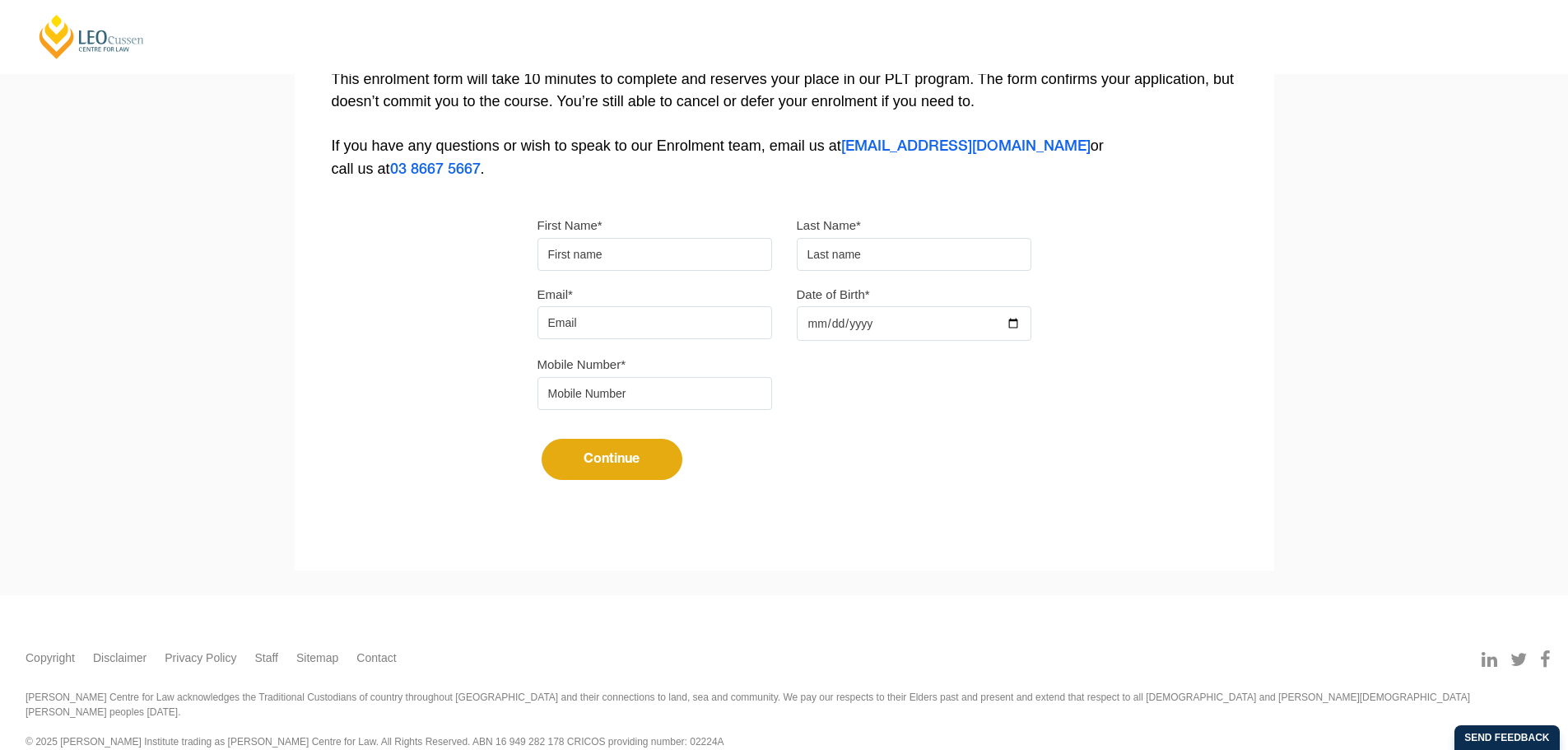
click at [605, 259] on input "First Name*" at bounding box center [655, 254] width 234 height 33
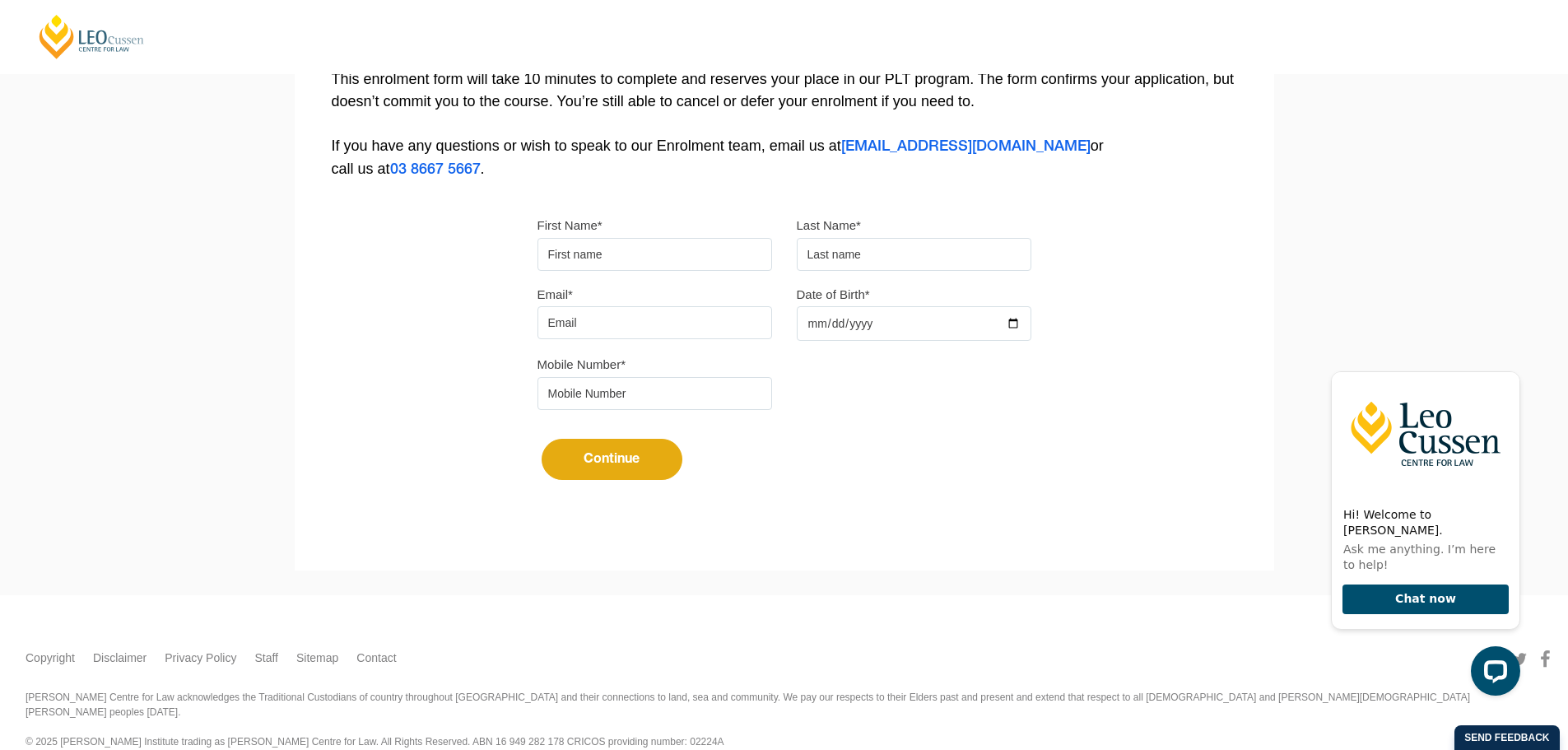
scroll to position [0, 0]
type input "Chakri"
type input "Morisetty"
type input "[EMAIL_ADDRESS][DOMAIN_NAME]"
type input "0433443965"
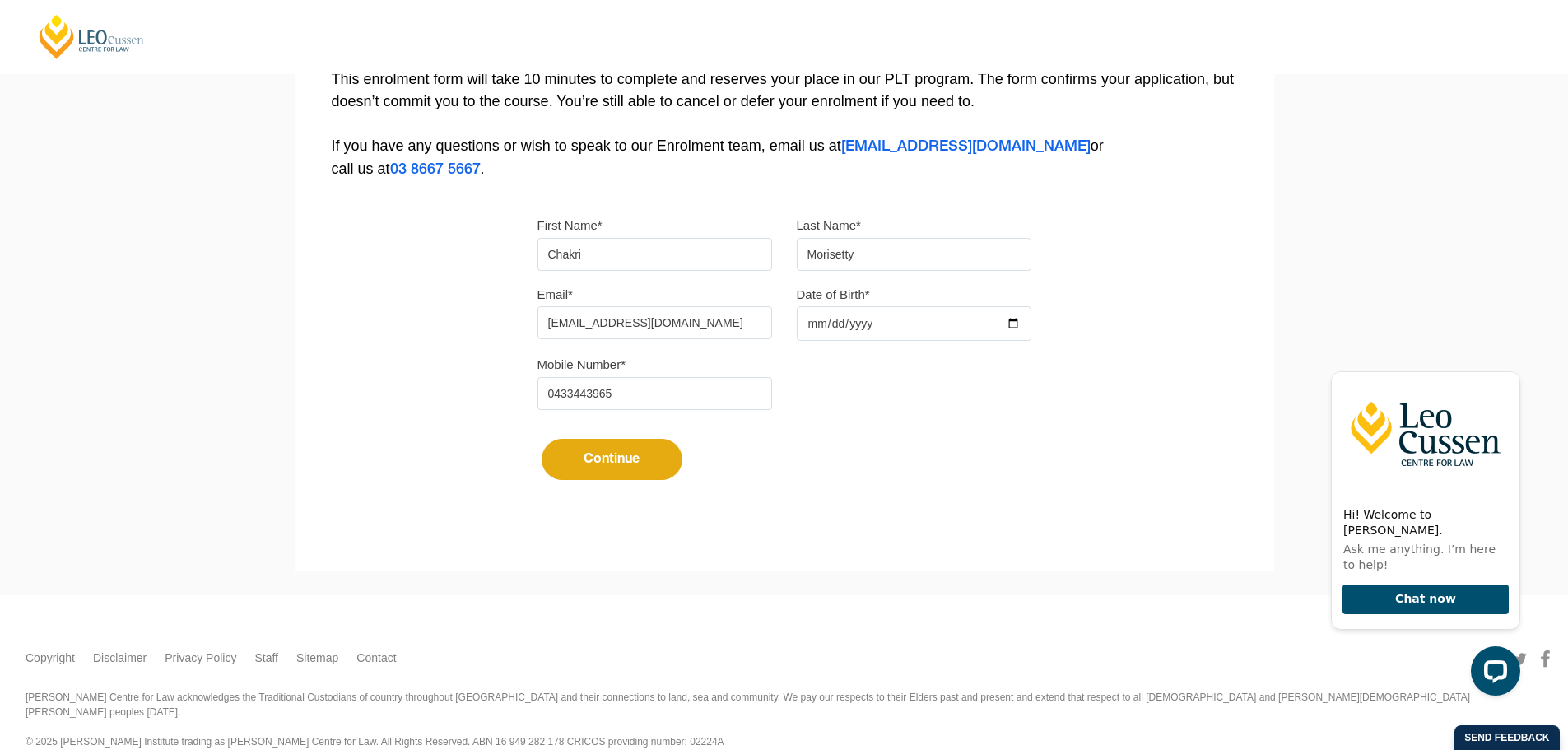
click at [804, 322] on input "Date of Birth*" at bounding box center [913, 323] width 234 height 35
type input "[DATE]"
click at [594, 445] on button "Continue" at bounding box center [611, 459] width 141 height 42
select select
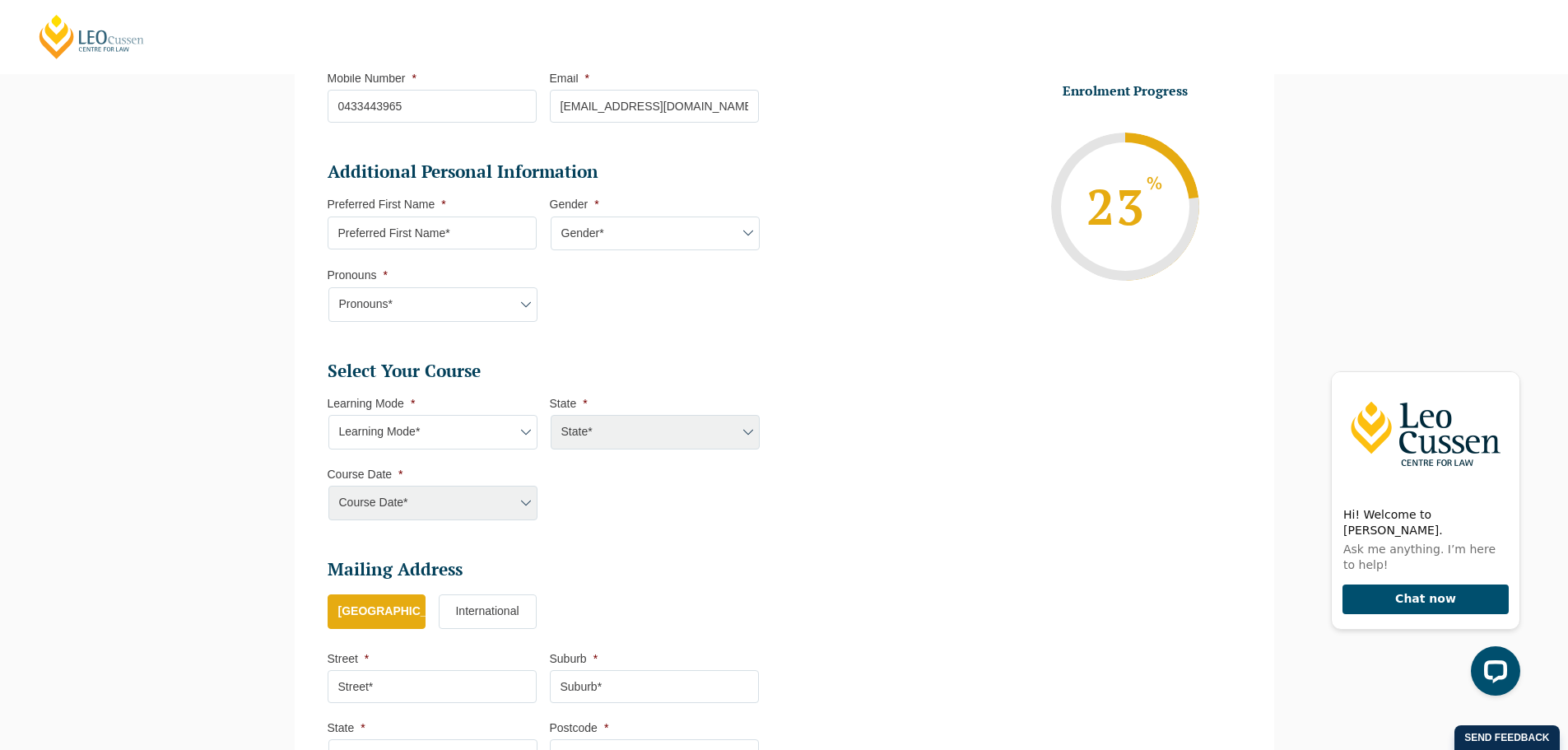
scroll to position [474, 0]
click at [521, 434] on select "Learning Mode* Online Full Time Learning Online Part Time Learning" at bounding box center [433, 428] width 209 height 35
select select "Online Full Time Learning"
click at [329, 411] on select "Learning Mode* Online Full Time Learning Online Part Time Learning" at bounding box center [433, 428] width 209 height 35
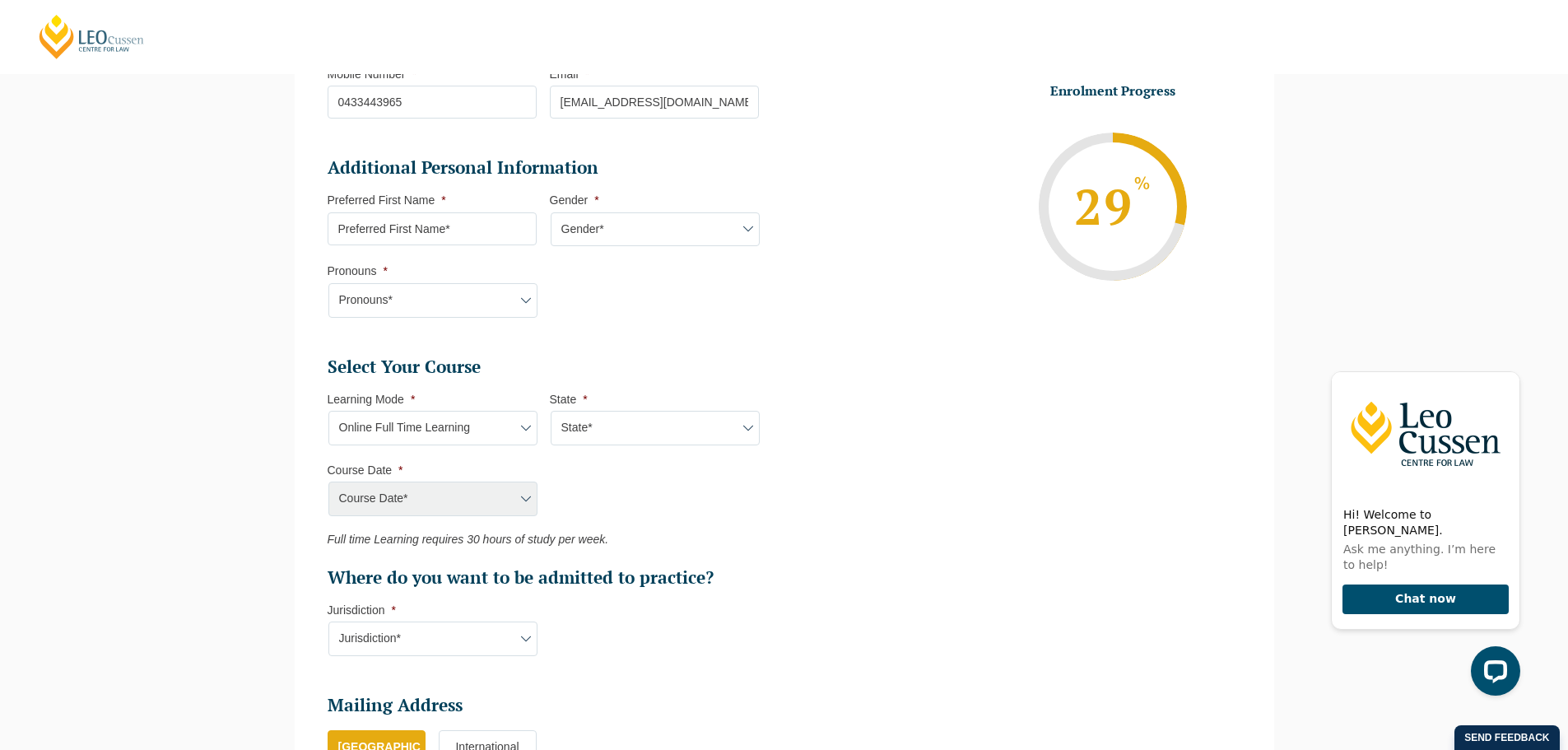
click at [681, 418] on select "State* NSW" at bounding box center [655, 428] width 209 height 35
select select "[GEOGRAPHIC_DATA]"
click at [551, 411] on select "State* NSW" at bounding box center [655, 428] width 209 height 35
click at [504, 491] on select "Course Date* NSW 2025" at bounding box center [433, 499] width 209 height 35
select select "NSW 2025"
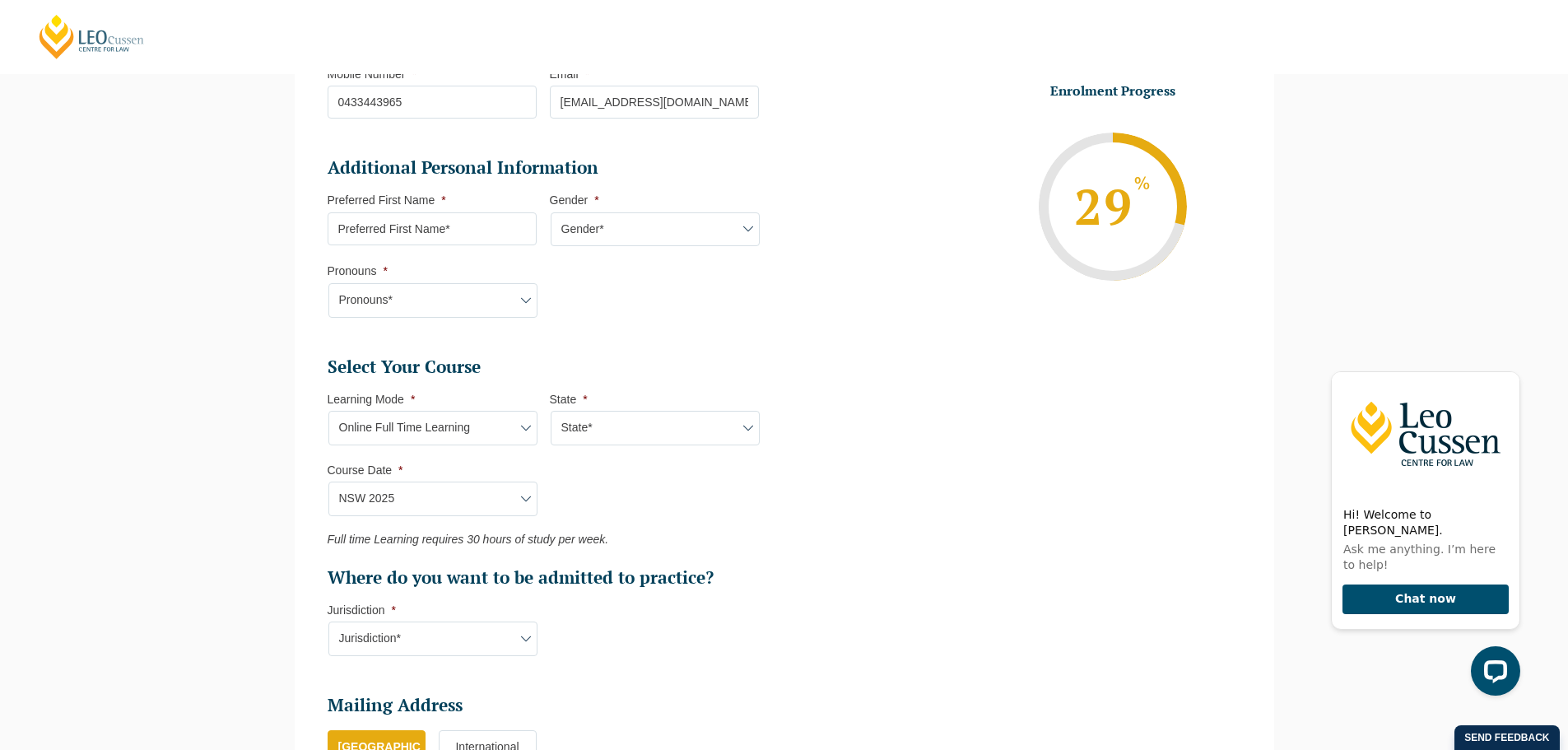
click at [329, 482] on select "Course Date* NSW 2025" at bounding box center [433, 499] width 209 height 35
type input "NSW 2025"
type input "Practical Legal Training ([GEOGRAPHIC_DATA])"
select select
click at [484, 432] on select "Learning Mode* Online Full Time Learning Online Part Time Learning" at bounding box center [433, 428] width 209 height 35
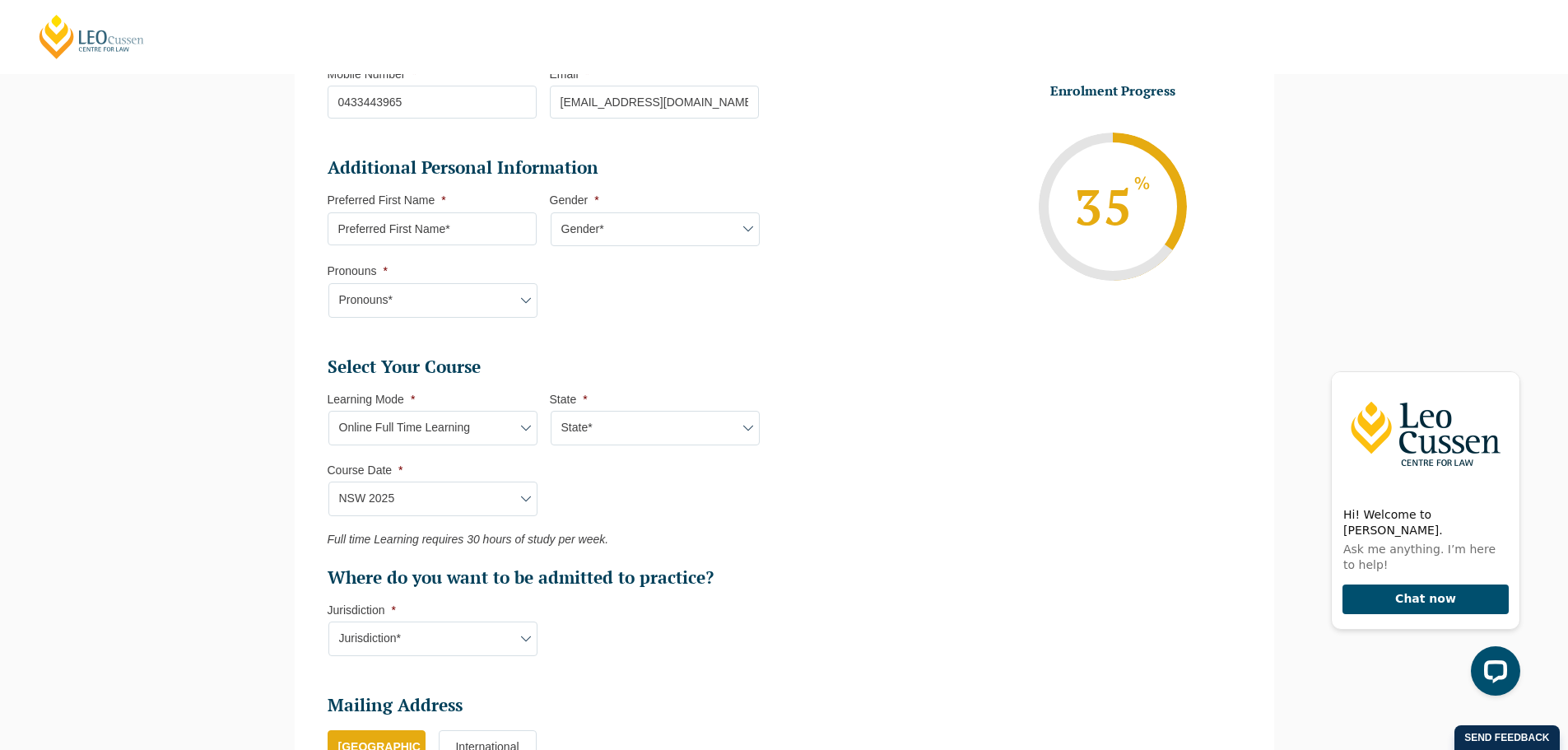
select select "Online Part Time Learning"
click at [329, 411] on select "Learning Mode* Online Full Time Learning Online Part Time Learning" at bounding box center [433, 428] width 209 height 35
select select
click at [599, 417] on select "State* NSW" at bounding box center [655, 428] width 209 height 35
select select "[GEOGRAPHIC_DATA]"
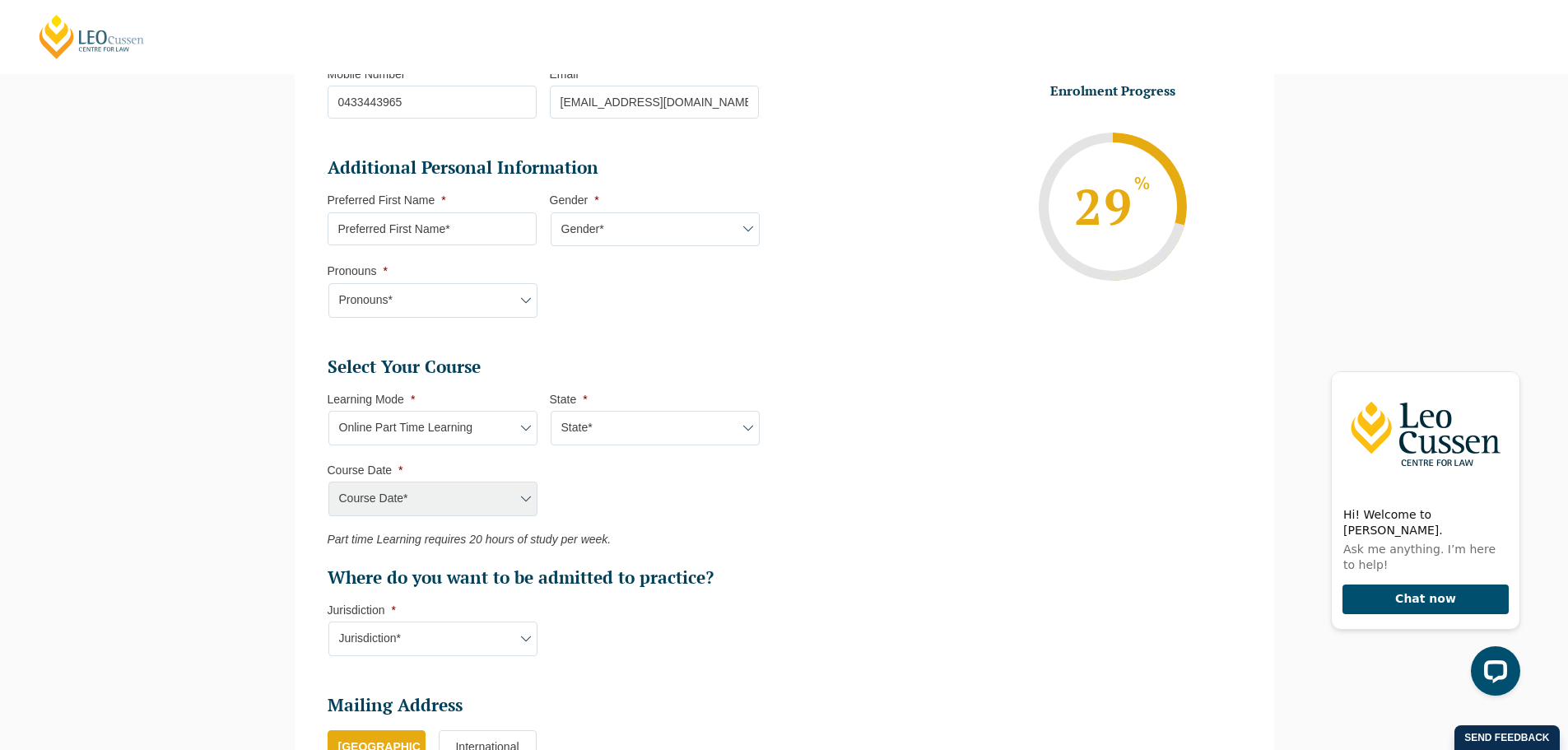
click at [551, 411] on select "State* NSW" at bounding box center [655, 428] width 209 height 35
click at [515, 491] on select "Course Date* NSW 2025" at bounding box center [433, 499] width 209 height 35
select select "NSW 2025"
click at [329, 482] on select "Course Date* NSW 2025" at bounding box center [433, 499] width 209 height 35
type input "NSW 2025"
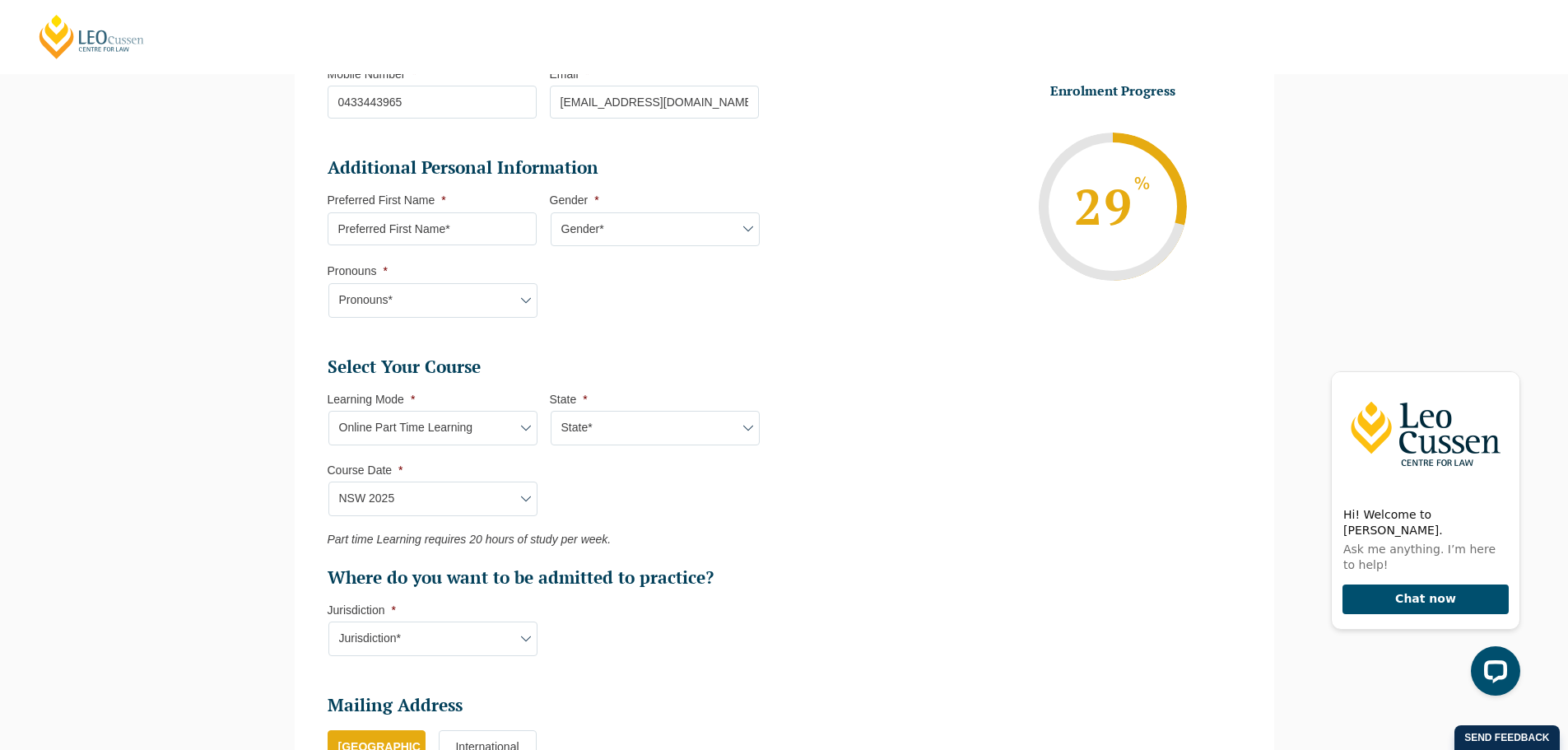
type input "Practical Legal Training ([GEOGRAPHIC_DATA])"
select select
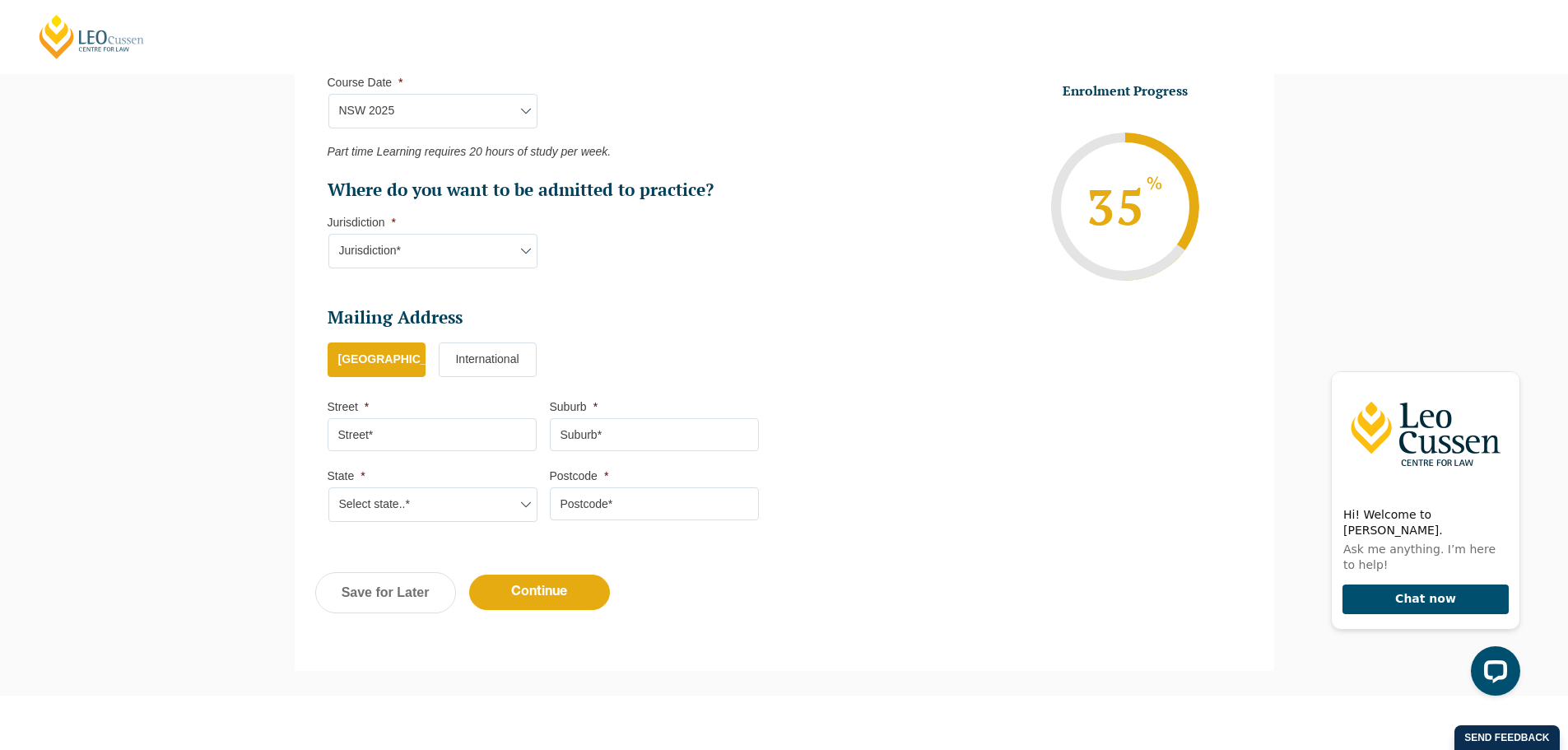
scroll to position [895, 0]
